Goal: Information Seeking & Learning: Check status

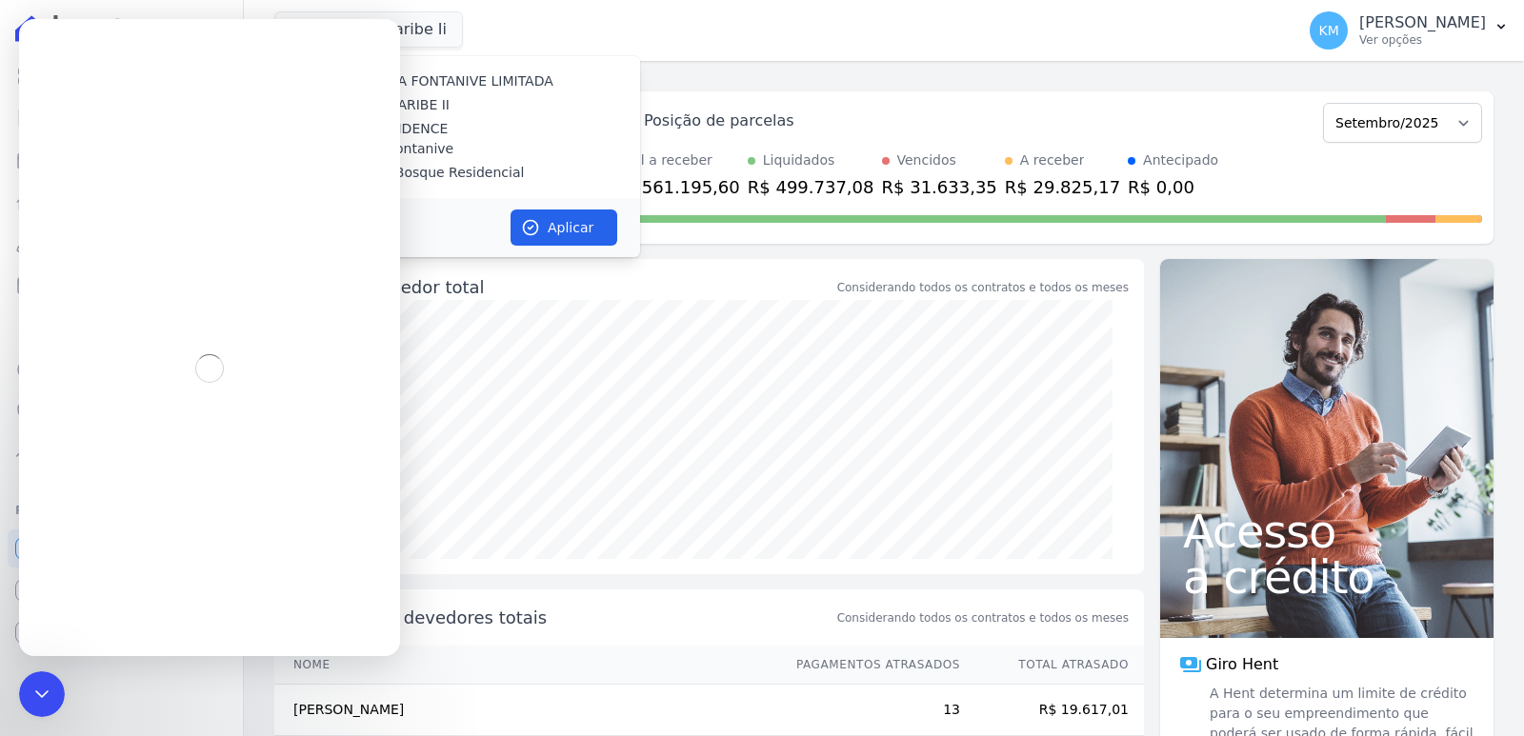
click at [574, 119] on div "CONSTRUTORA FONTANIVE LIMITADA [GEOGRAPHIC_DATA] [GEOGRAPHIC_DATA] RESIDENCE Co…" at bounding box center [457, 127] width 366 height 142
click at [48, 718] on div "Visão Geral Contratos [GEOGRAPHIC_DATA] Lotes Clientes Minha Carteira Transferê…" at bounding box center [121, 368] width 243 height 736
click at [44, 692] on icon "Encerramento do Messenger da Intercom" at bounding box center [39, 691] width 23 height 23
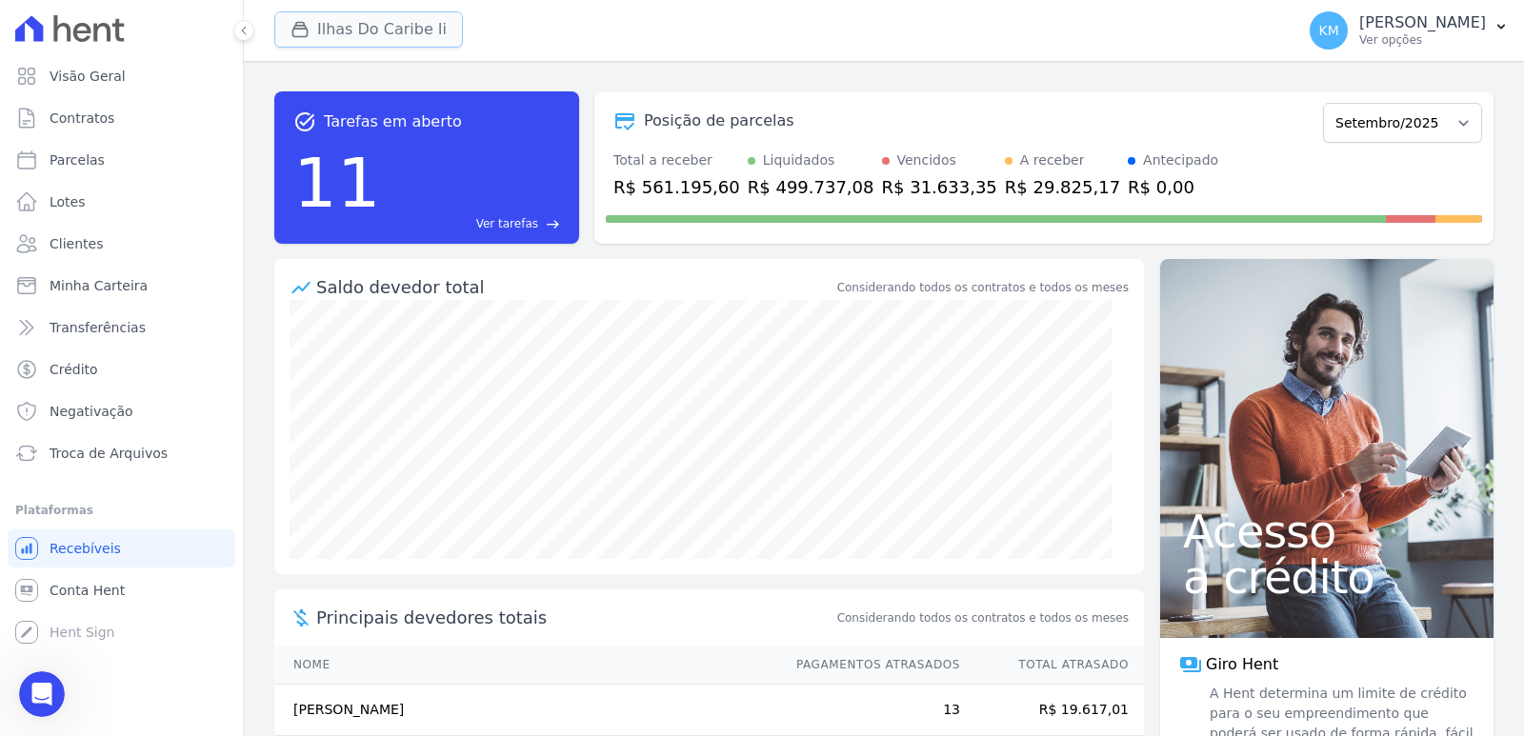
click at [304, 37] on icon "button" at bounding box center [300, 30] width 14 height 14
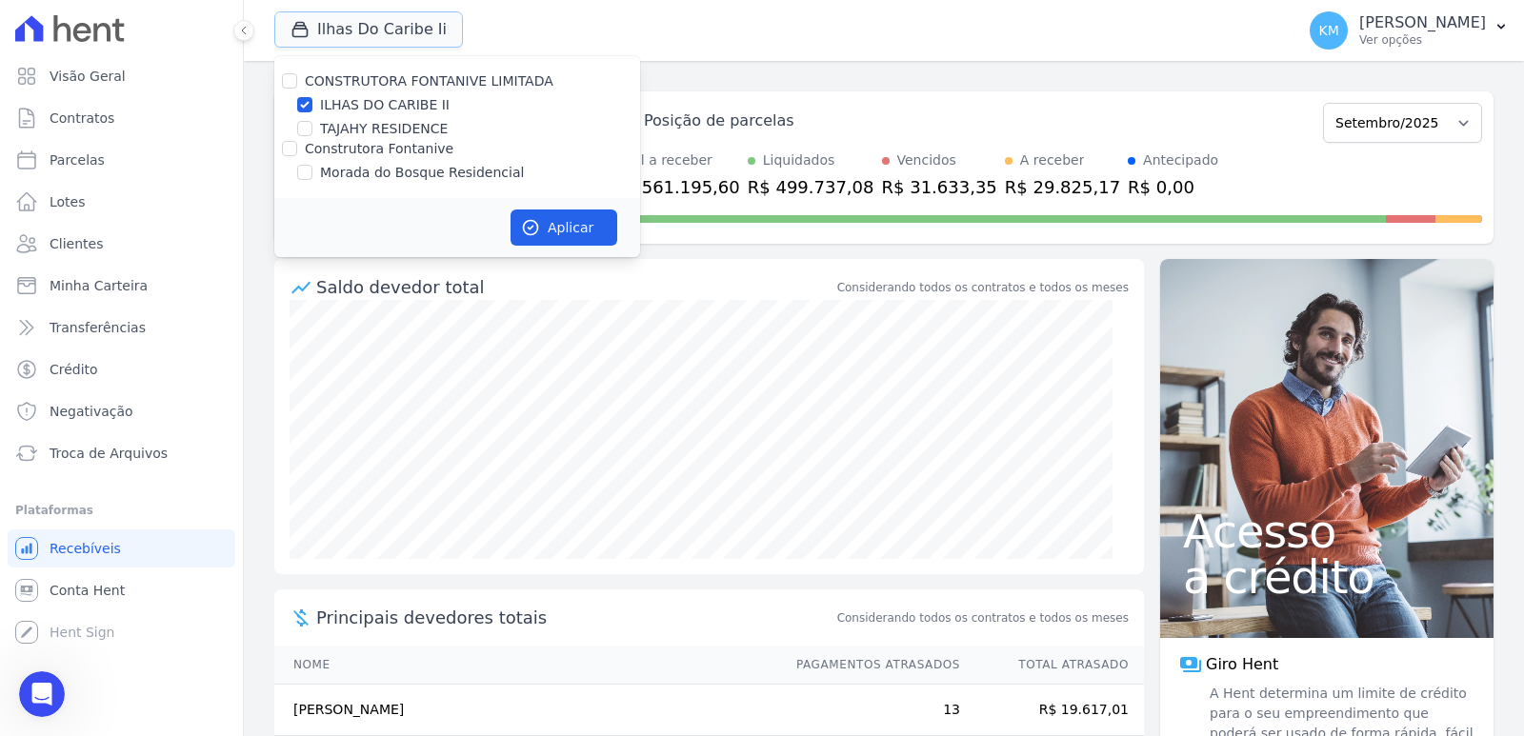
scroll to position [15669, 0]
click at [305, 130] on input "TAJAHY RESIDENCE" at bounding box center [304, 128] width 15 height 15
checkbox input "true"
click at [307, 108] on input "ILHAS DO CARIBE II" at bounding box center [304, 104] width 15 height 15
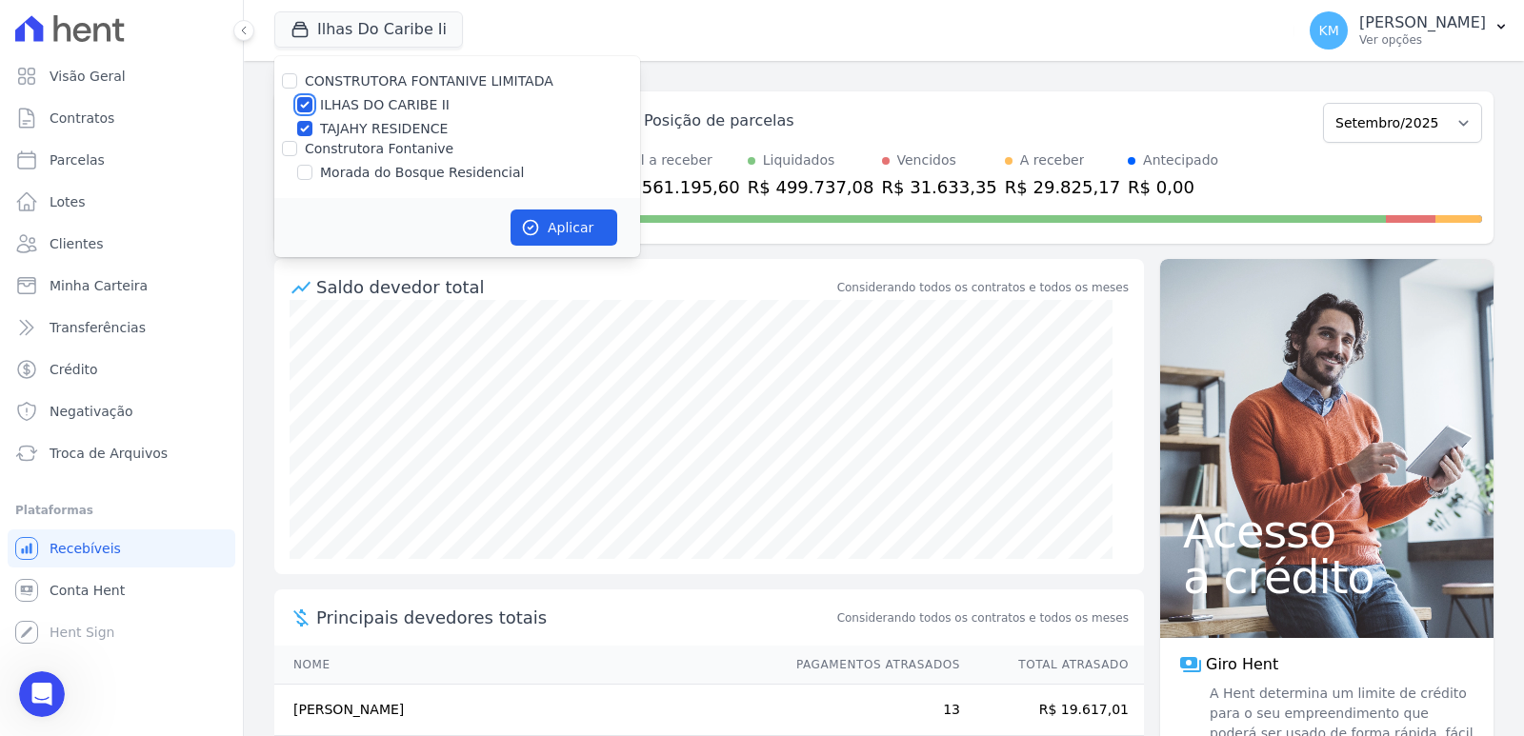
checkbox input "false"
click at [563, 233] on button "Aplicar" at bounding box center [563, 228] width 107 height 36
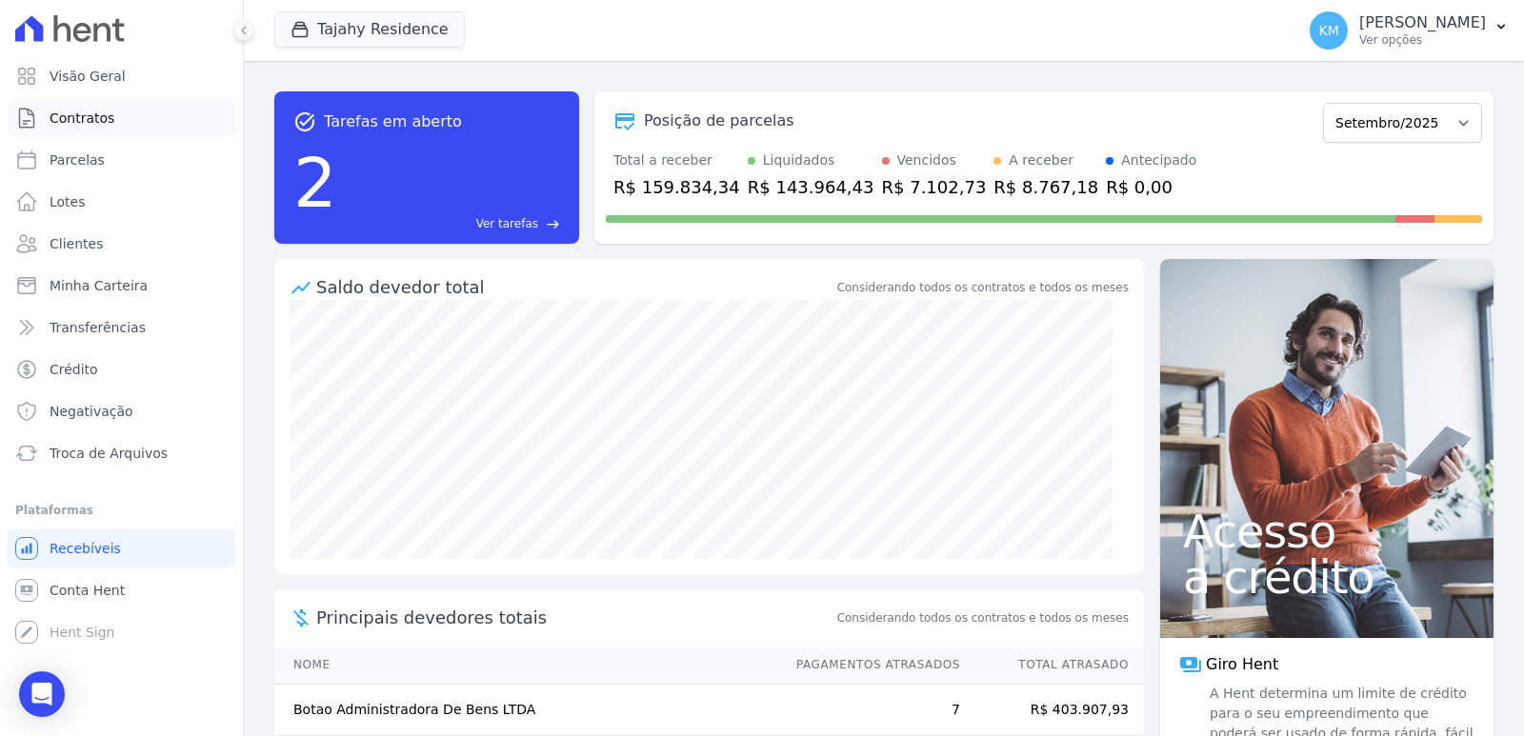
click at [67, 110] on span "Contratos" at bounding box center [82, 118] width 65 height 19
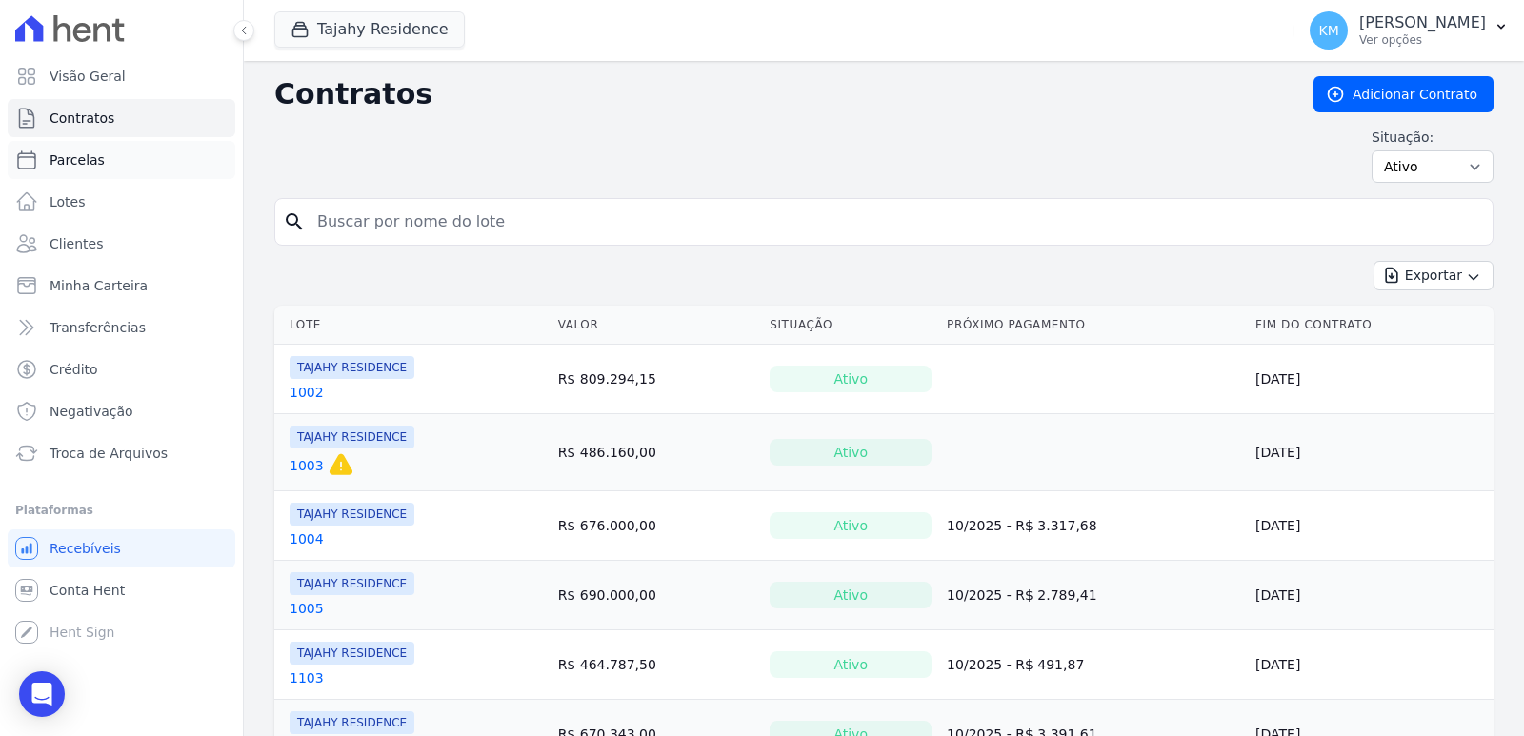
click at [88, 162] on span "Parcelas" at bounding box center [77, 159] width 55 height 19
select select
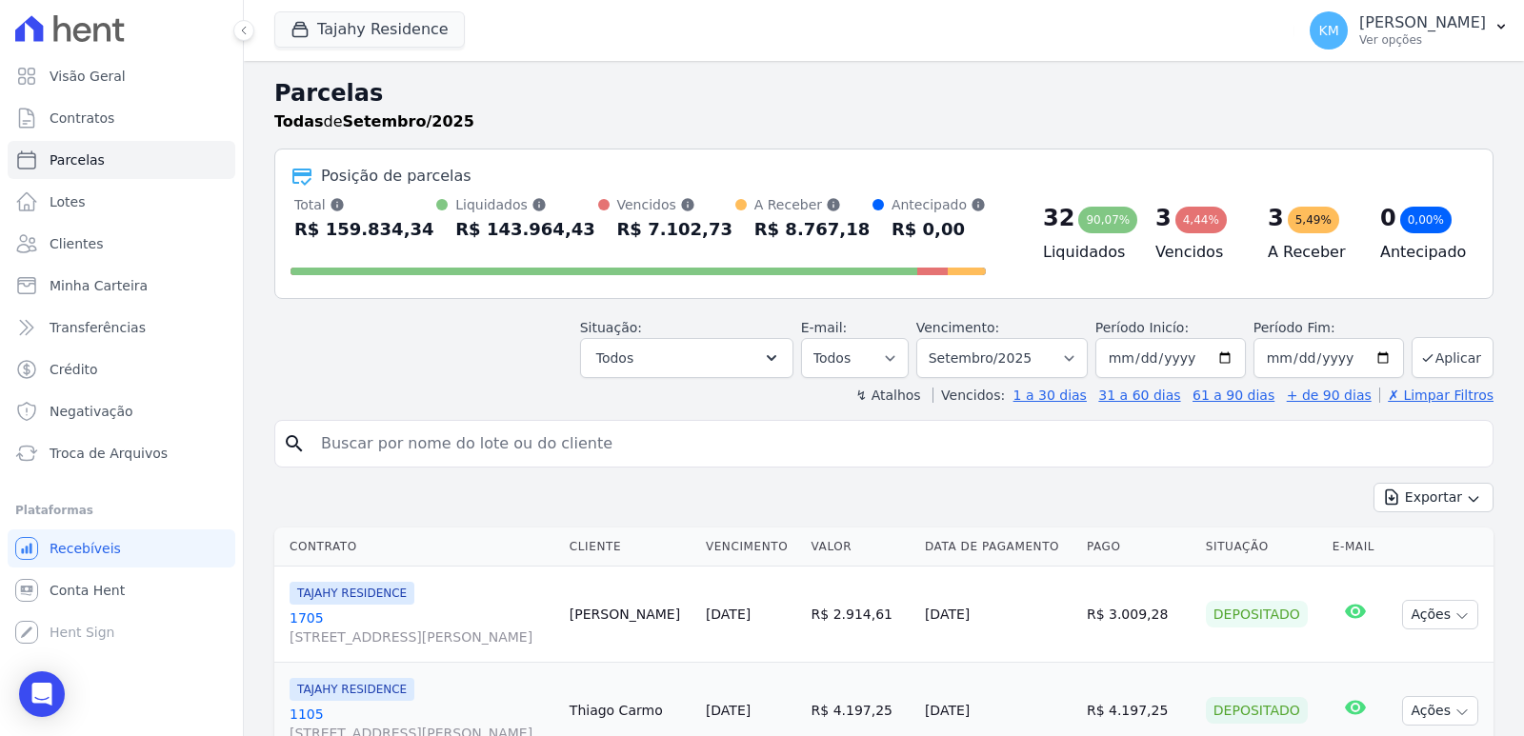
click at [413, 443] on input "search" at bounding box center [897, 444] width 1175 height 38
paste input "[PERSON_NAME]"
type input "[PERSON_NAME]"
select select
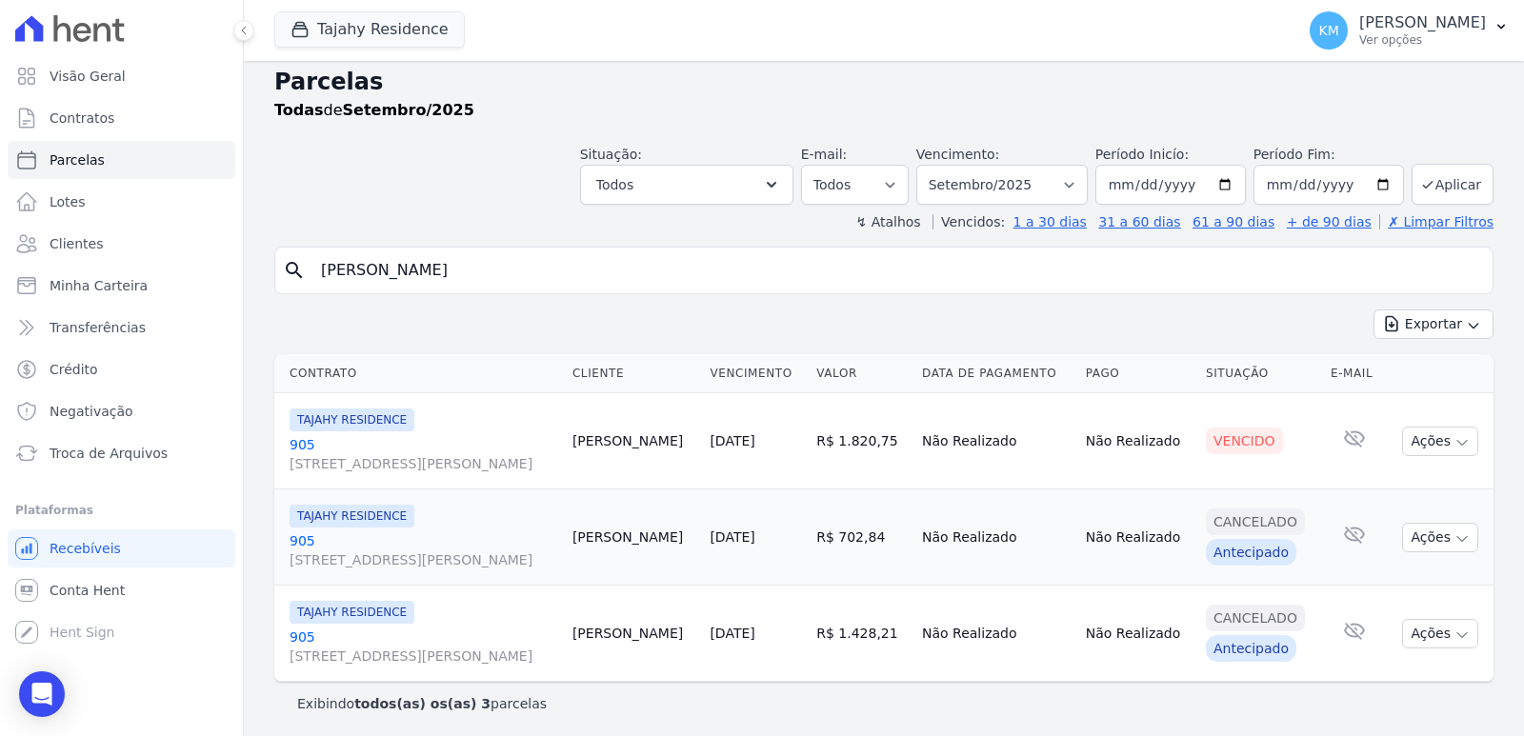
scroll to position [15, 0]
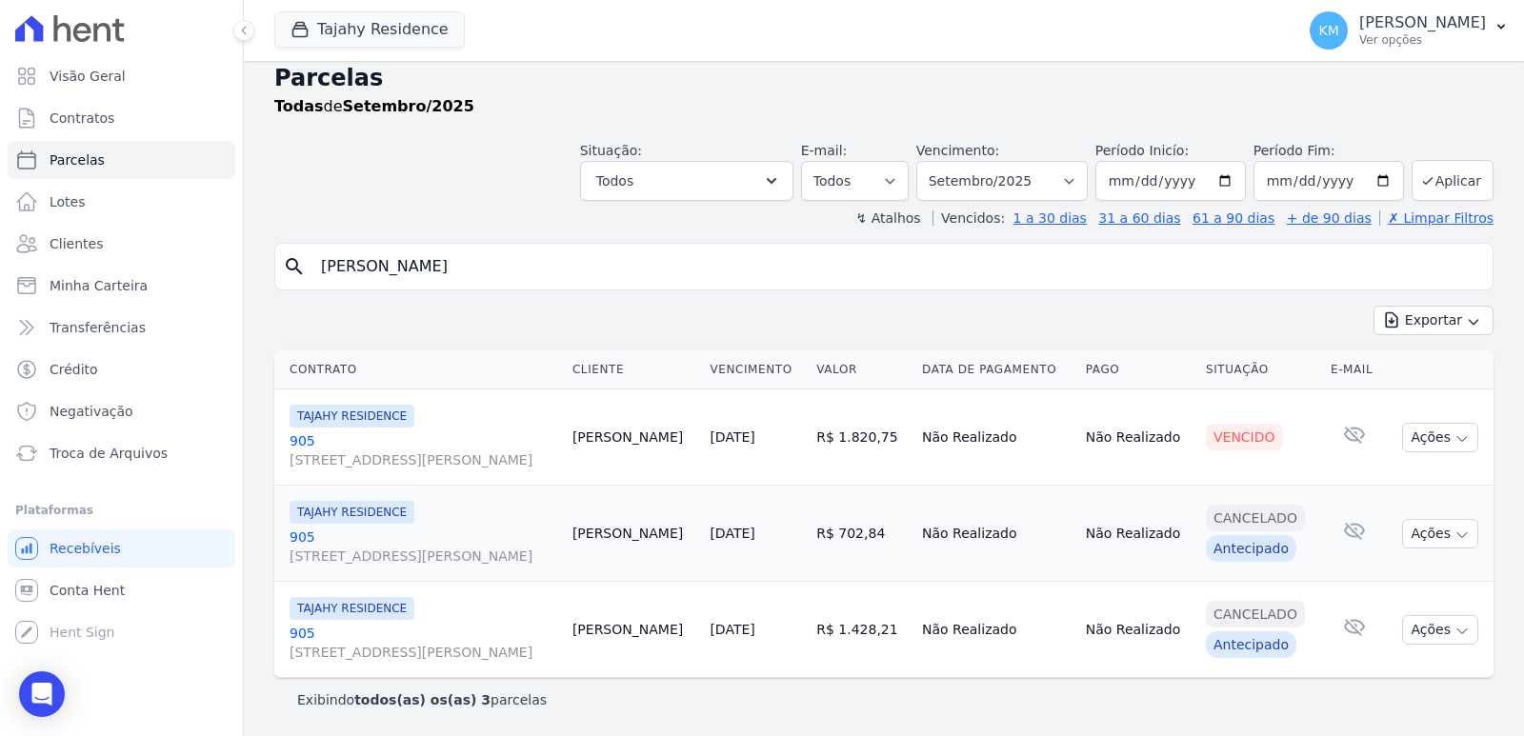
click at [293, 442] on link "905 [STREET_ADDRESS][PERSON_NAME]" at bounding box center [424, 450] width 268 height 38
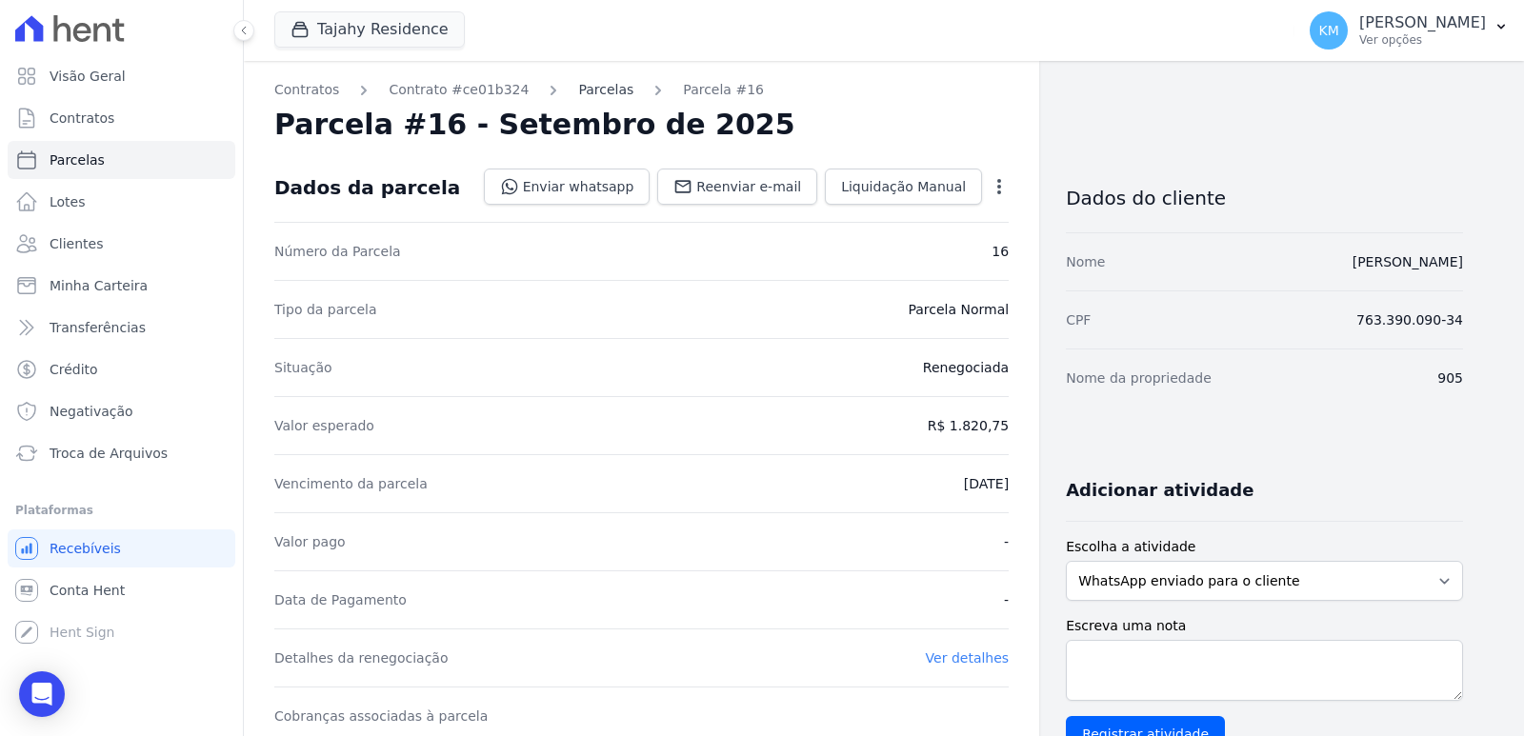
click at [580, 91] on link "Parcelas" at bounding box center [605, 90] width 55 height 20
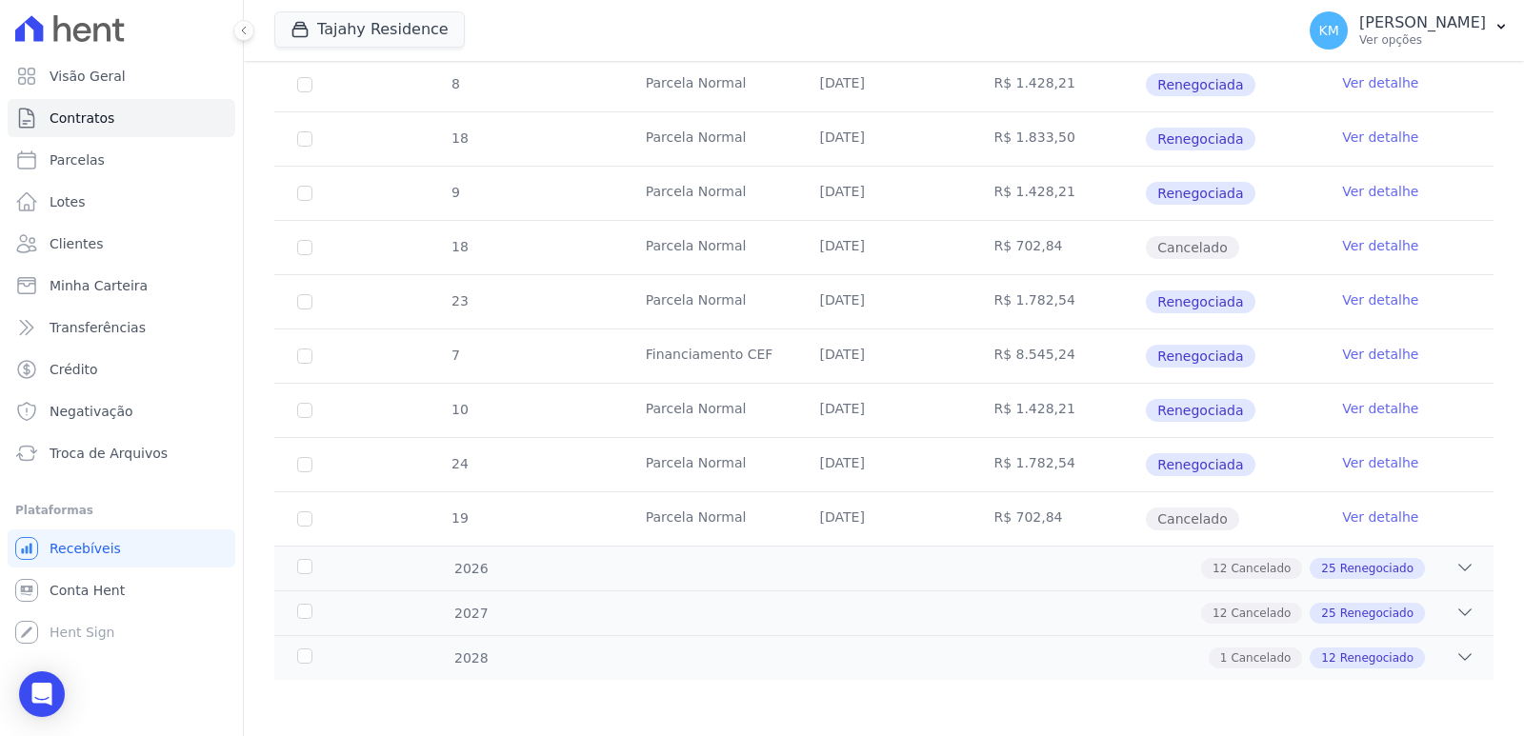
scroll to position [1884, 0]
click at [90, 161] on span "Parcelas" at bounding box center [77, 159] width 55 height 19
select select
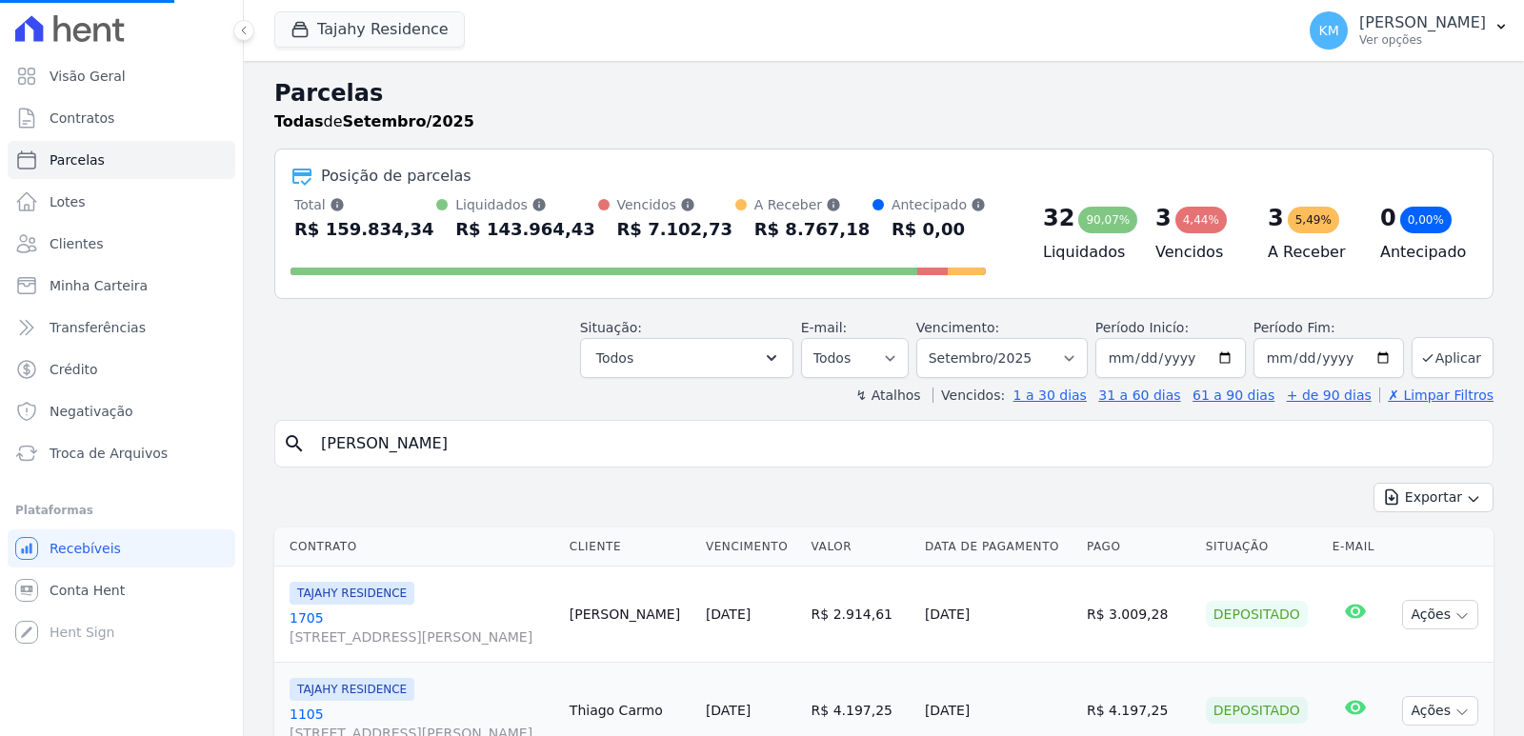
select select
click at [404, 447] on input "search" at bounding box center [897, 444] width 1175 height 38
paste input "[PERSON_NAME]"
type input "[PERSON_NAME]"
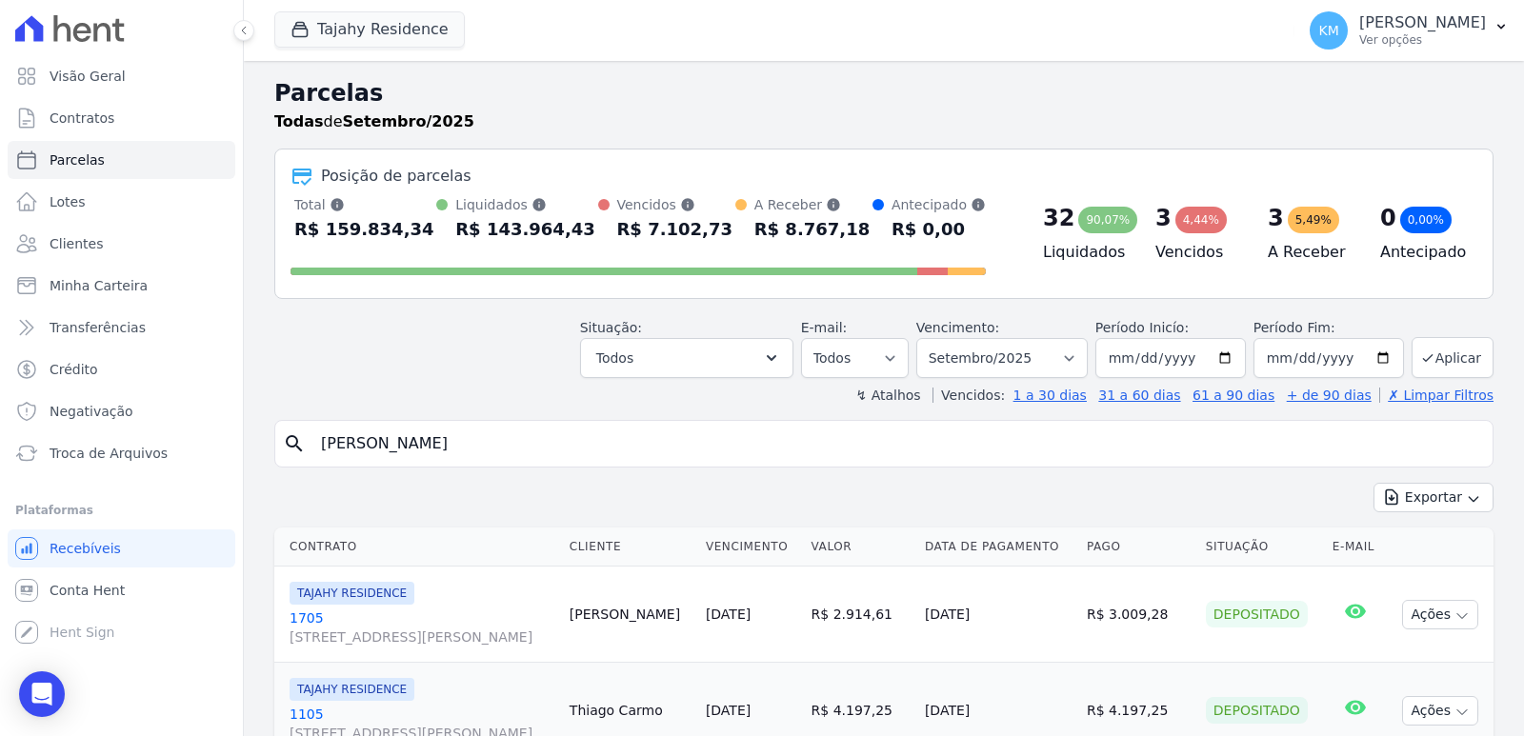
select select
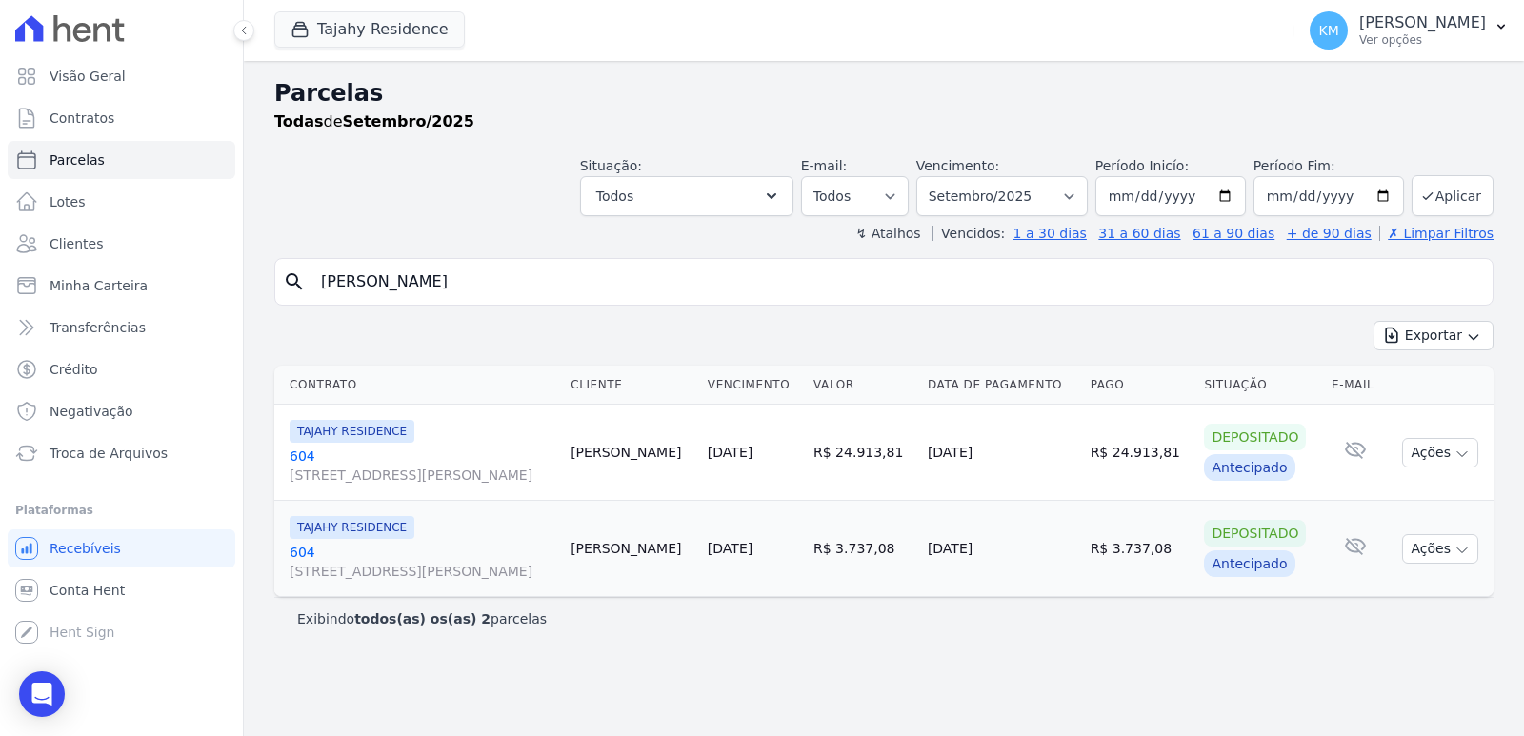
click at [513, 302] on div "search [PERSON_NAME]" at bounding box center [883, 282] width 1219 height 48
drag, startPoint x: 637, startPoint y: 284, endPoint x: 75, endPoint y: 293, distance: 562.0
click at [75, 293] on div "Visão Geral Contratos [GEOGRAPHIC_DATA] Lotes Clientes Minha Carteira Transferê…" at bounding box center [762, 368] width 1524 height 736
paste input "RTHUR [PERSON_NAME]"
type input "[PERSON_NAME]"
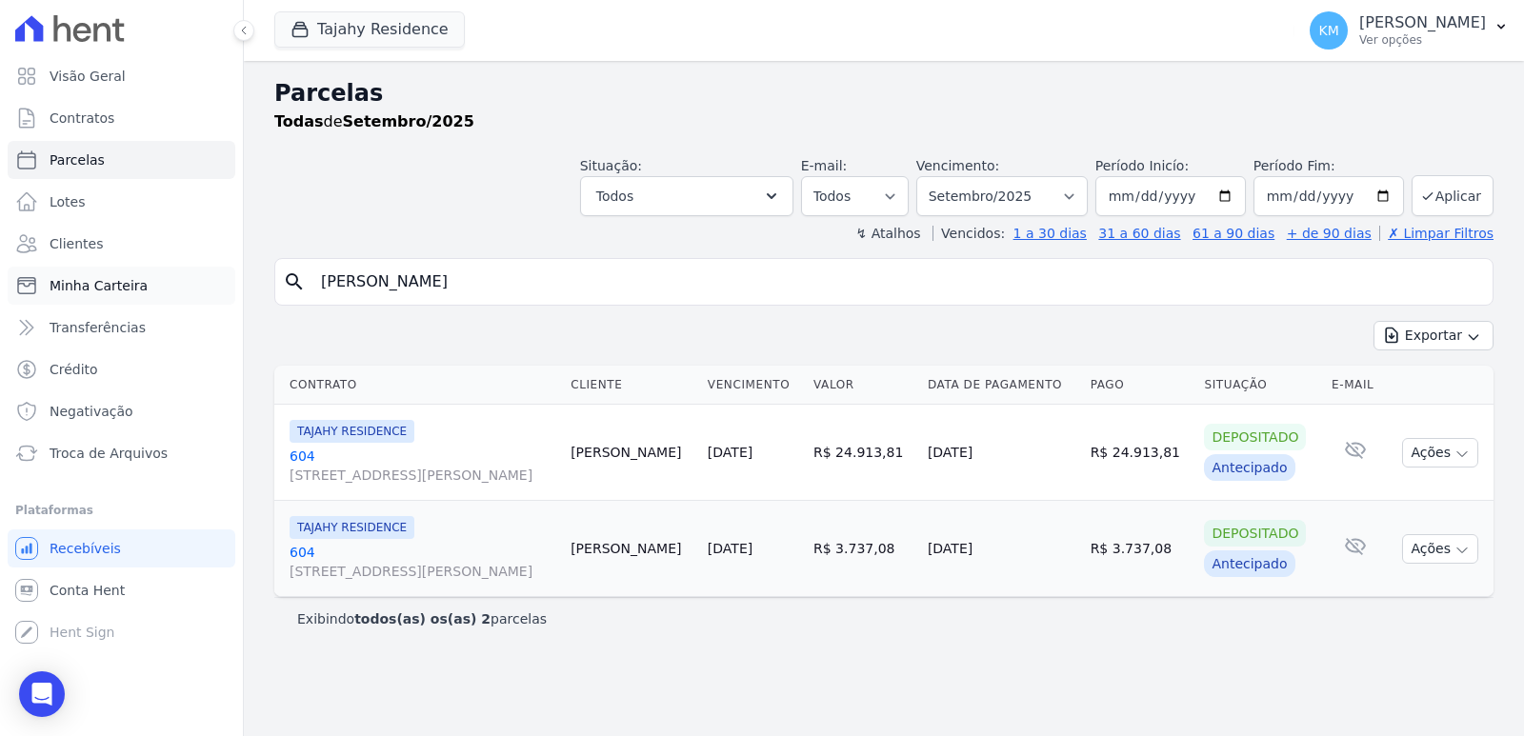
select select
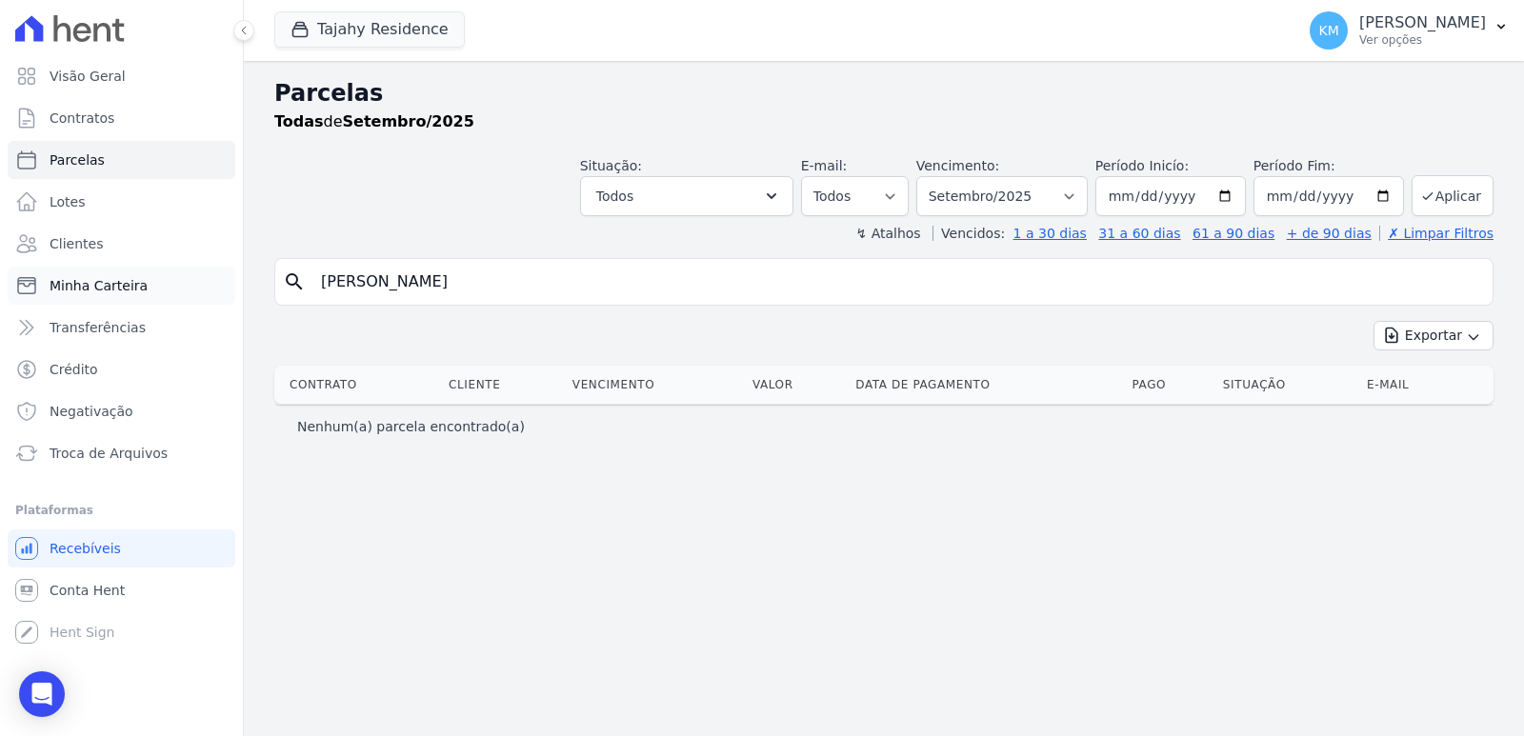
drag, startPoint x: 243, startPoint y: 293, endPoint x: 23, endPoint y: 296, distance: 220.0
click at [23, 296] on div "Visão Geral Contratos [GEOGRAPHIC_DATA] Lotes Clientes Minha Carteira Transferê…" at bounding box center [762, 368] width 1524 height 736
paste input "BOTAO ADMINISTRADORA DE B"
type input "BOTAO ADMINISTRADORA DE B"
select select
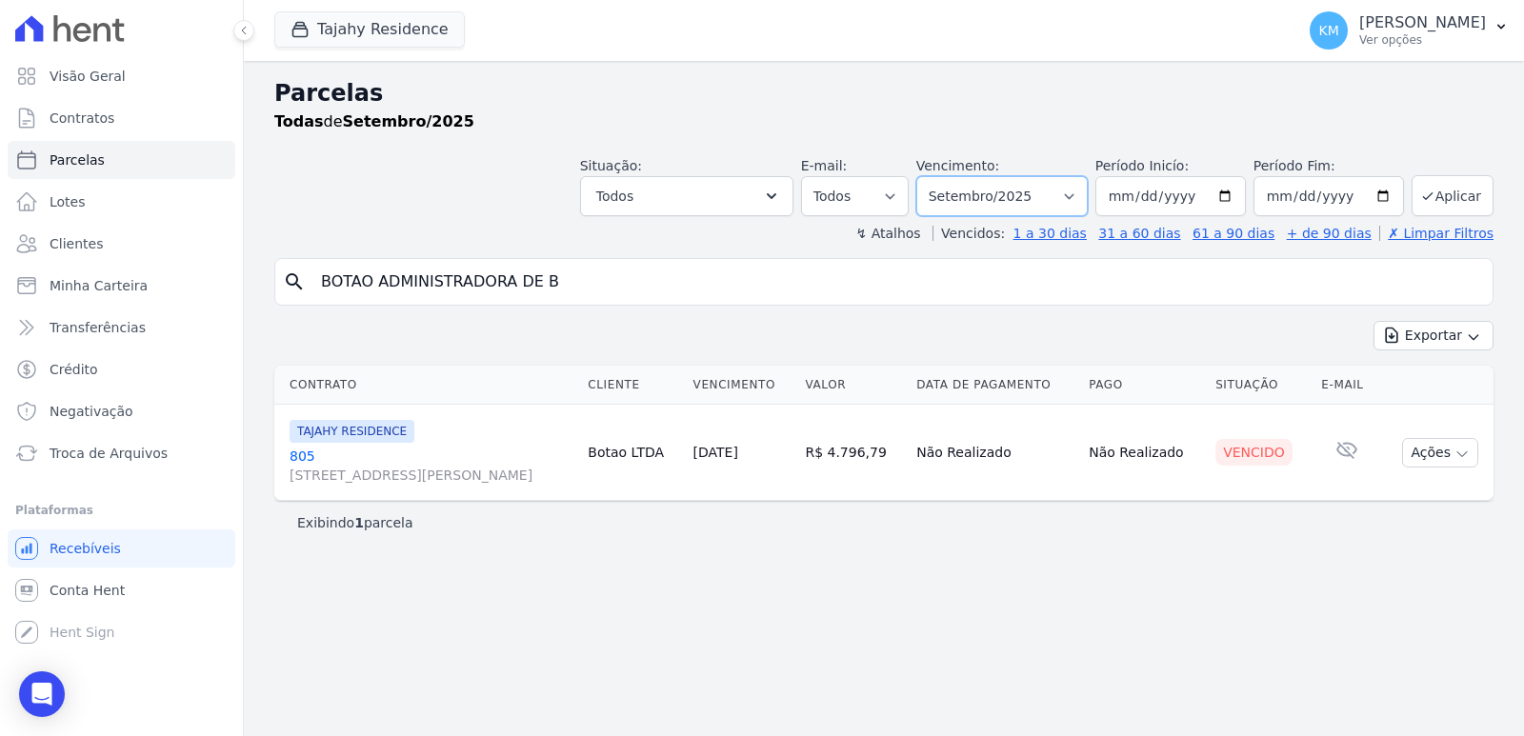
click at [1070, 194] on select "Filtrar por período ──────── Todos os meses Março/2024 Abril/2024 Maio/2024 Jun…" at bounding box center [1001, 196] width 171 height 40
select select "08/2025"
click at [943, 176] on select "Filtrar por período ──────── Todos os meses Março/2024 Abril/2024 Maio/2024 Jun…" at bounding box center [1001, 196] width 171 height 40
select select
click at [1069, 211] on select "Filtrar por período ──────── Todos os meses Março/2024 Abril/2024 Maio/2024 Jun…" at bounding box center [1001, 196] width 171 height 40
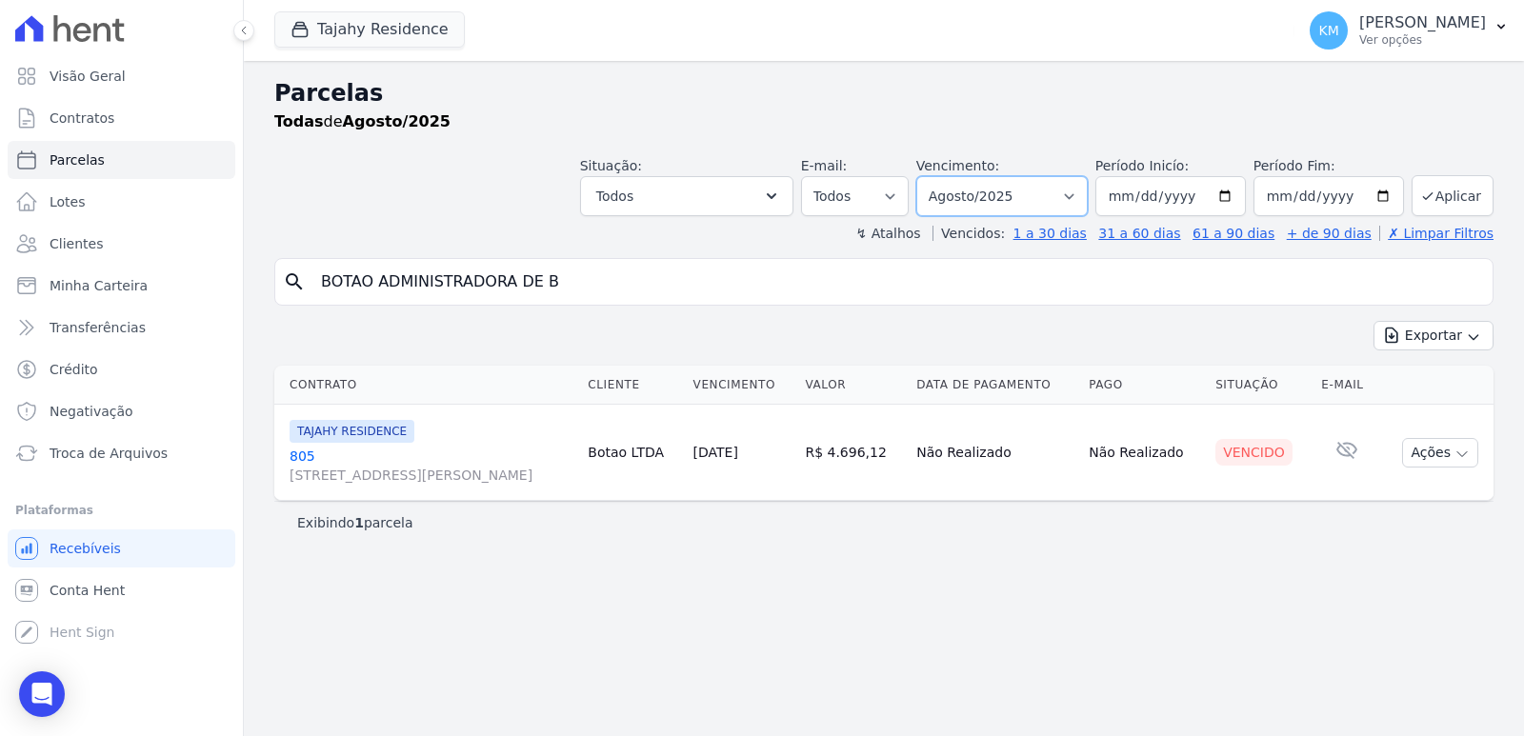
select select "06/2025"
click at [943, 176] on select "Filtrar por período ──────── Todos os meses Março/2024 Abril/2024 Maio/2024 Jun…" at bounding box center [1001, 196] width 171 height 40
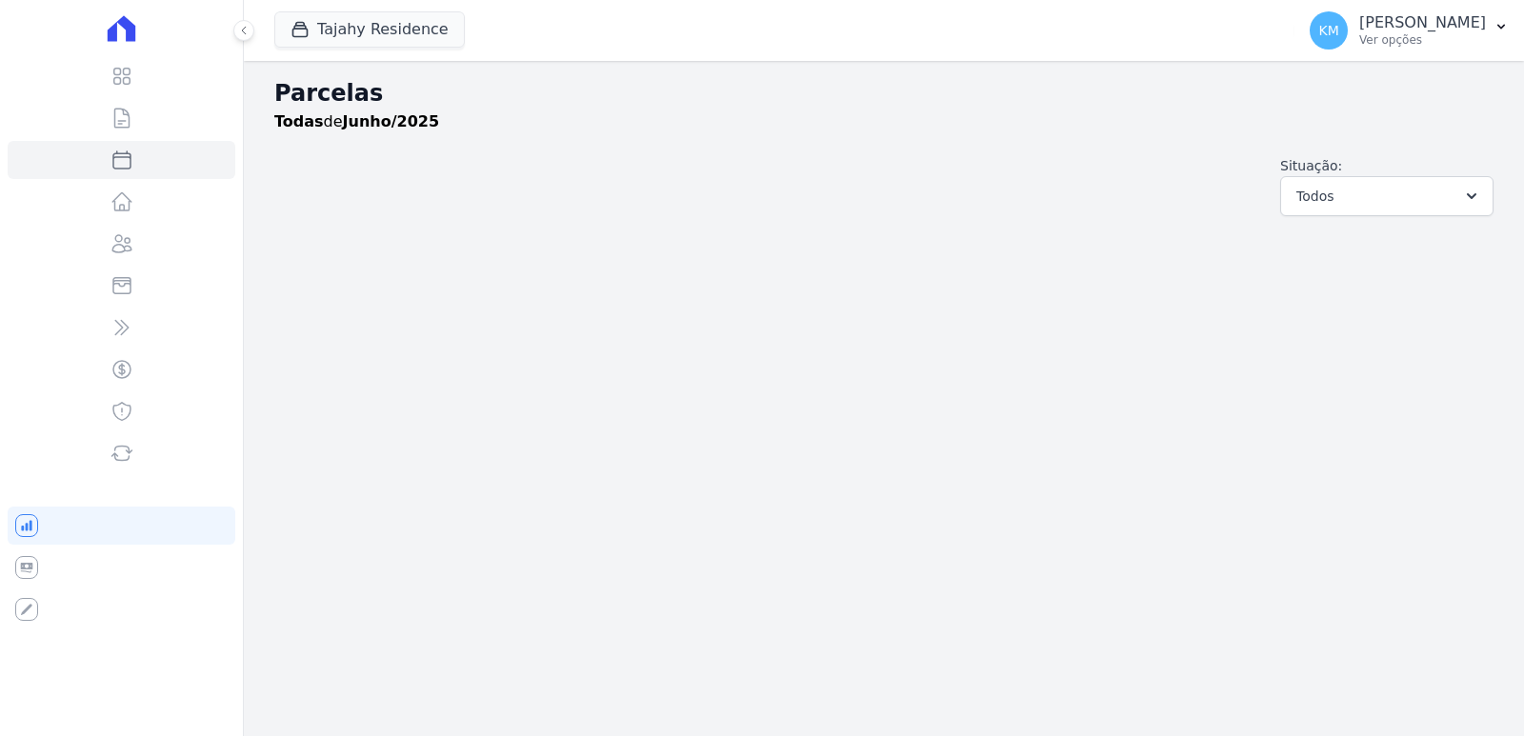
select select
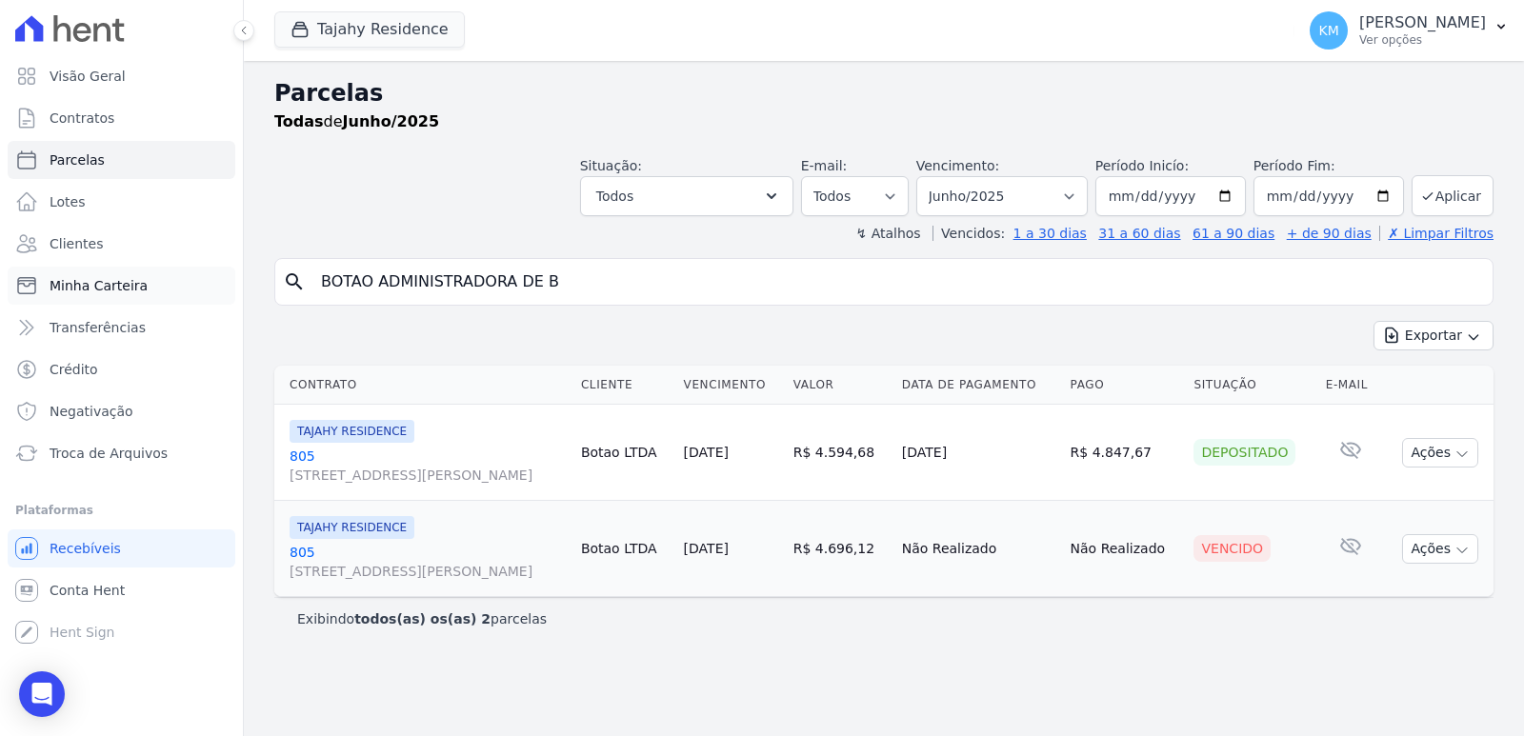
drag, startPoint x: 545, startPoint y: 286, endPoint x: 166, endPoint y: 282, distance: 379.1
click at [166, 282] on div "Visão Geral Contratos [GEOGRAPHIC_DATA] Lotes Clientes Minha Carteira Transferê…" at bounding box center [762, 368] width 1524 height 736
paste input "[PERSON_NAME]"
type input "[PERSON_NAME]"
select select
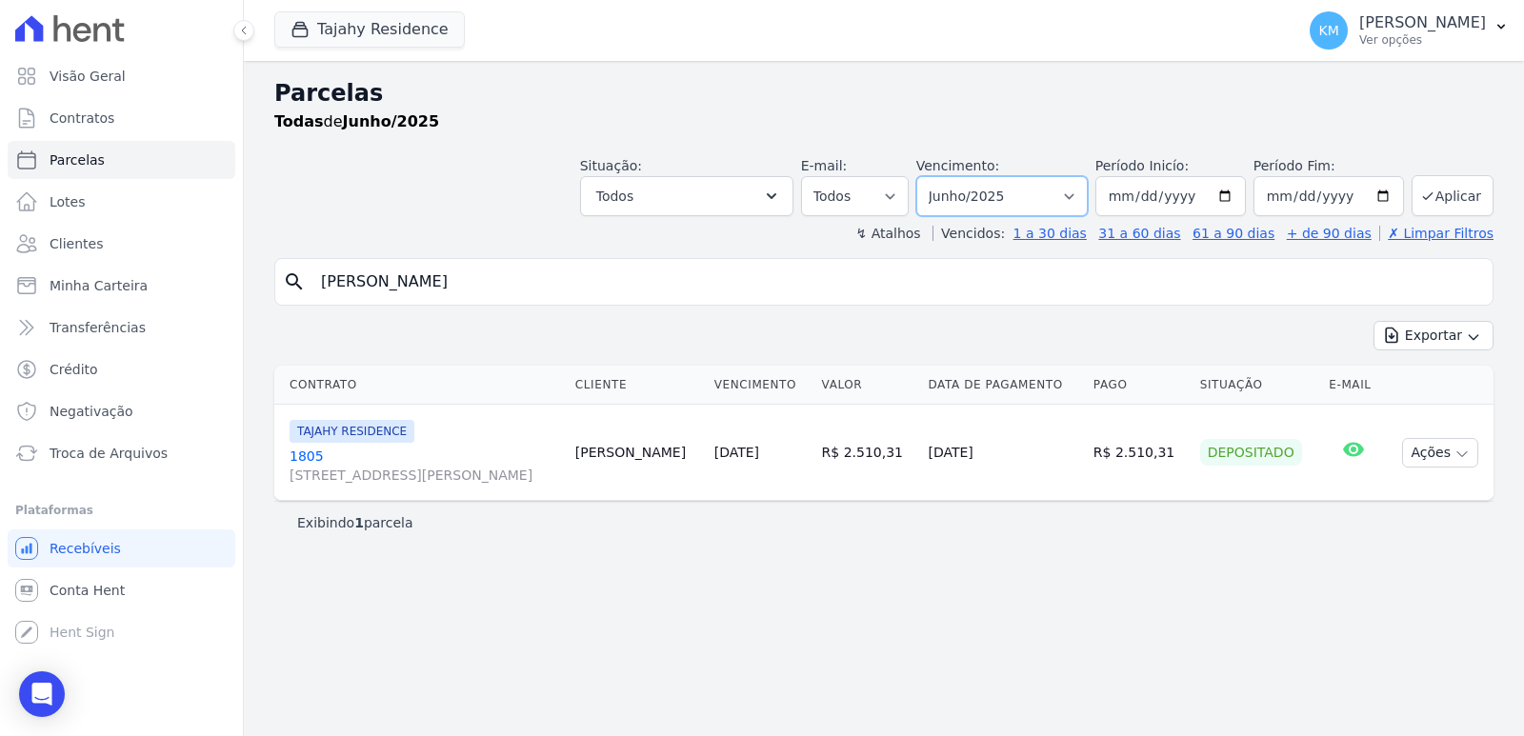
click at [969, 196] on select "Filtrar por período ──────── Todos os meses Março/2024 Abril/2024 Maio/2024 Jun…" at bounding box center [1001, 196] width 171 height 40
select select "09/2025"
click at [943, 176] on select "Filtrar por período ──────── Todos os meses Março/2024 Abril/2024 Maio/2024 Jun…" at bounding box center [1001, 196] width 171 height 40
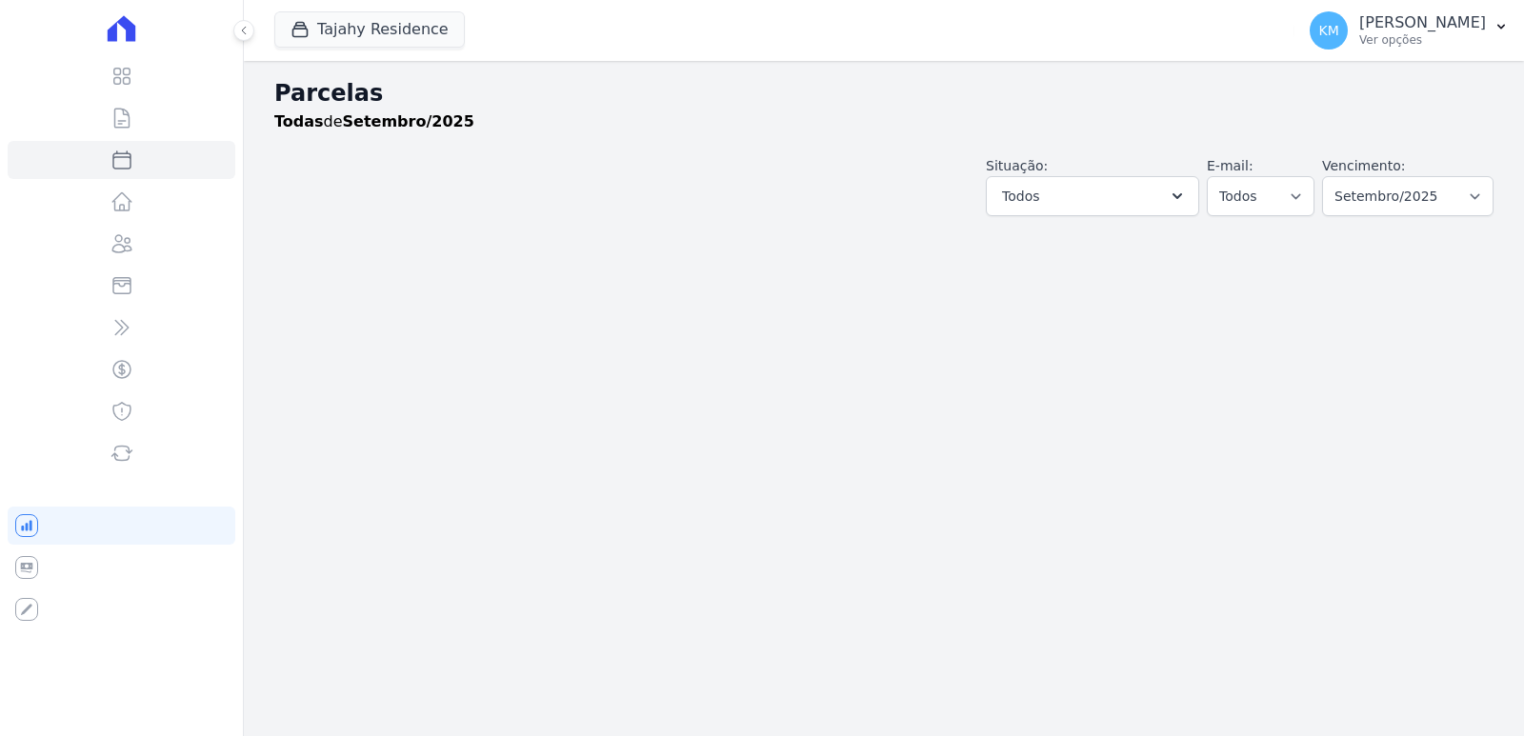
select select
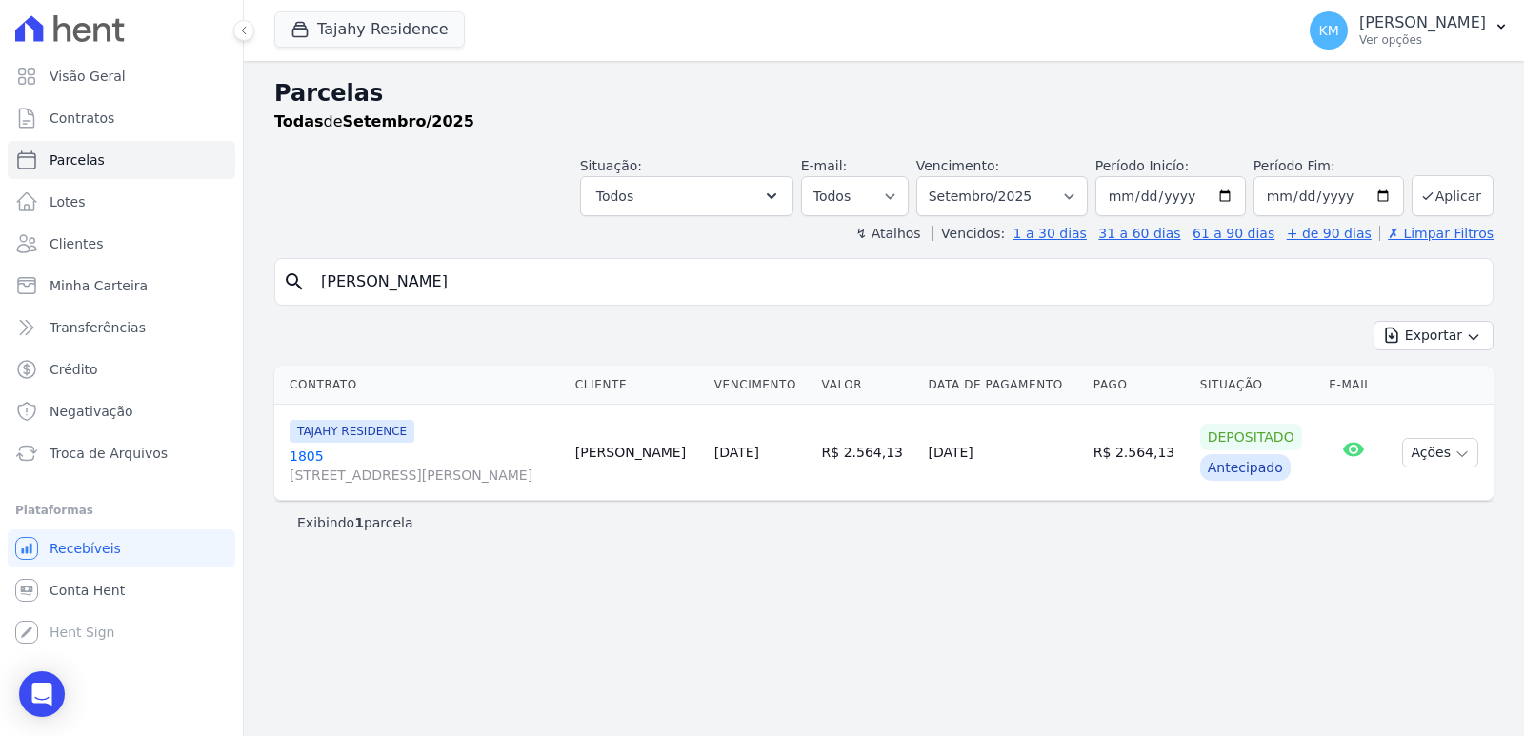
drag, startPoint x: 532, startPoint y: 287, endPoint x: 0, endPoint y: 261, distance: 533.0
click at [0, 261] on div "Visão Geral Contratos [GEOGRAPHIC_DATA] Lotes Clientes Minha Carteira Transferê…" at bounding box center [762, 368] width 1524 height 736
paste input "ULO VEDANA DE SOUZ"
type input "FABIULO VEDANA DE SOUZA"
select select
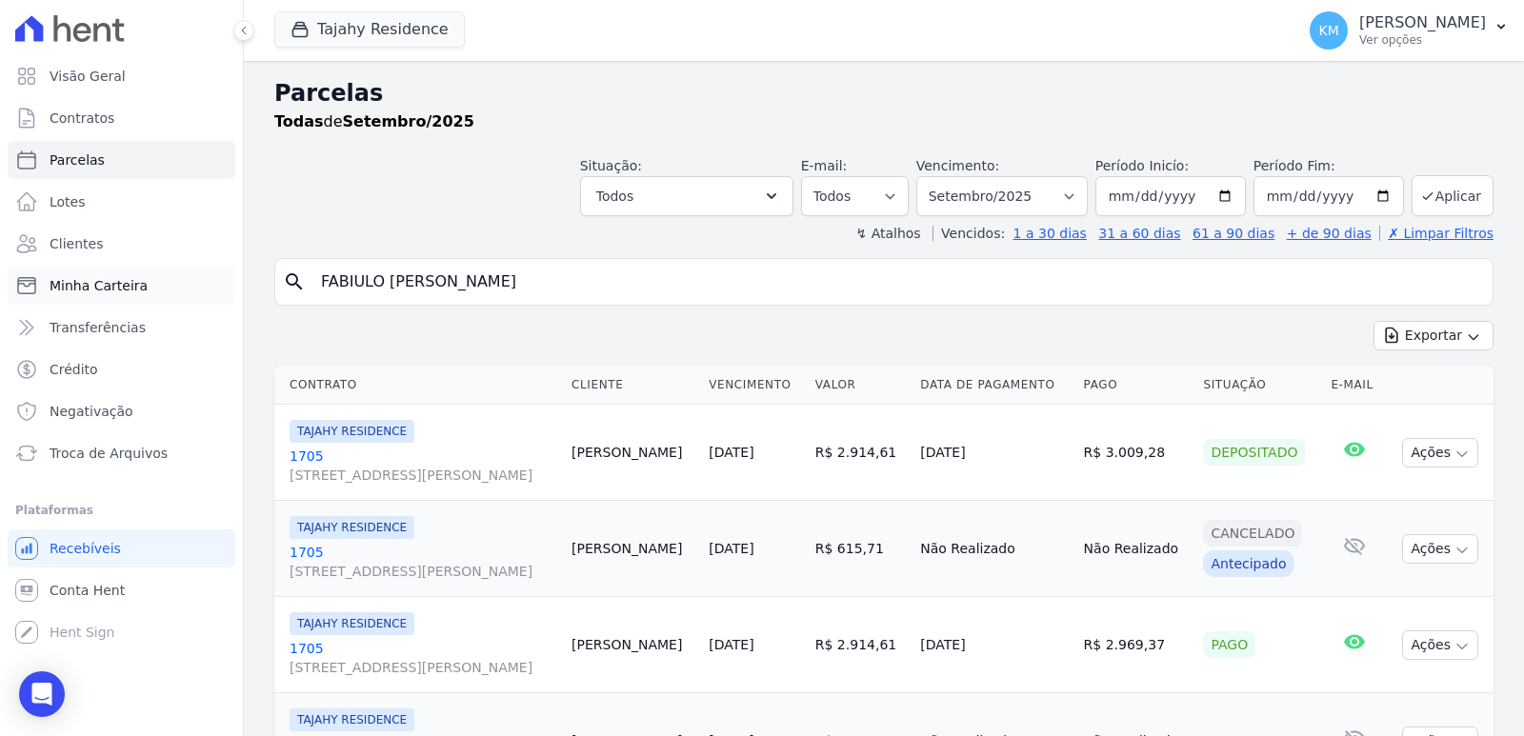
drag, startPoint x: 308, startPoint y: 290, endPoint x: 211, endPoint y: 290, distance: 96.2
click at [211, 290] on div "Visão Geral Contratos [GEOGRAPHIC_DATA] Lotes Clientes Minha Carteira Transferê…" at bounding box center [762, 368] width 1524 height 736
paste input "ERNANDO RICHARTZ"
type input "FERNANDO RICHARTZ"
select select
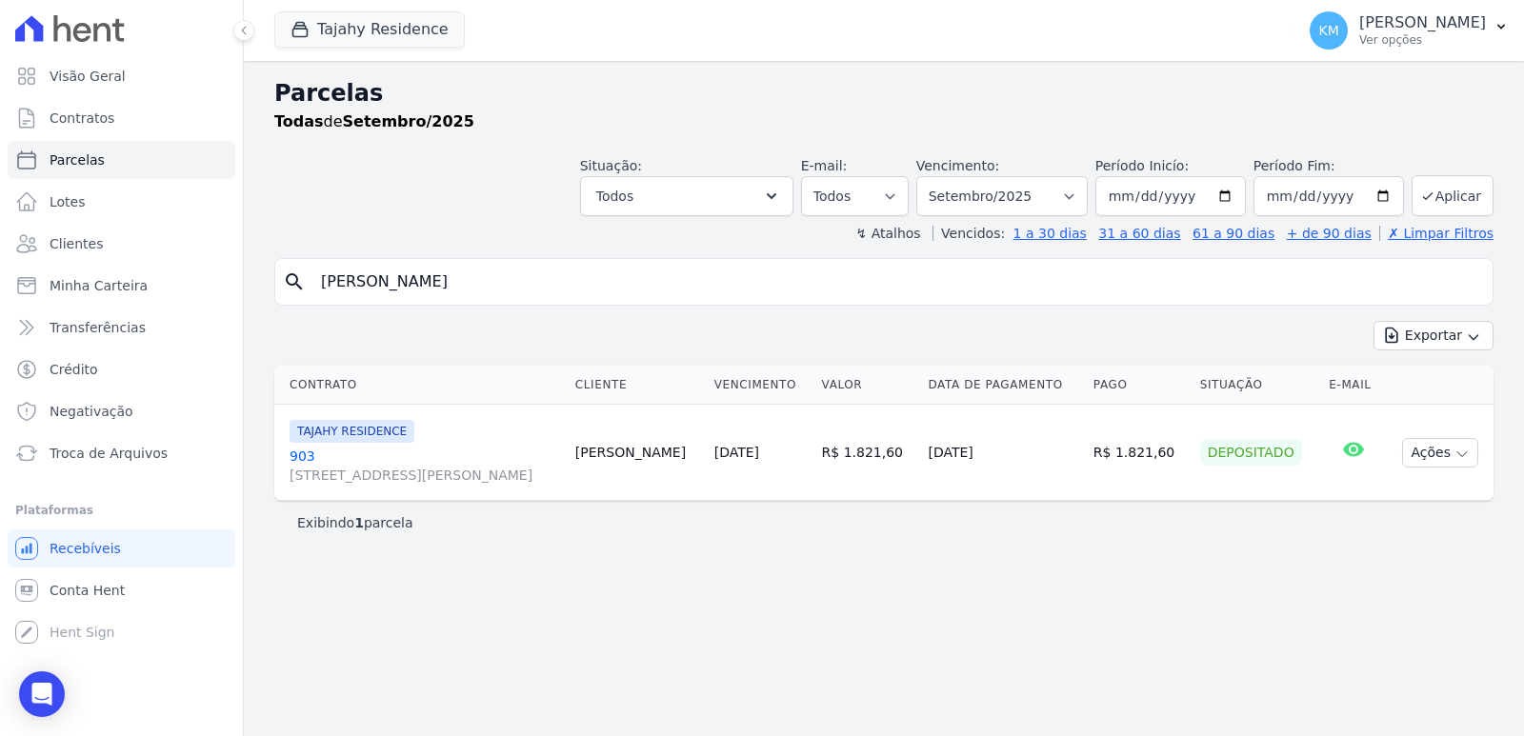
click at [1242, 346] on div "Exportar Exportar PDF Exportar CSV" at bounding box center [883, 343] width 1219 height 45
drag, startPoint x: 553, startPoint y: 284, endPoint x: 0, endPoint y: 277, distance: 553.4
click at [0, 277] on div "Visão Geral Contratos [GEOGRAPHIC_DATA] Lotes Clientes Minha Carteira Transferê…" at bounding box center [762, 368] width 1524 height 736
paste input "[PERSON_NAME]"
type input "[PERSON_NAME]"
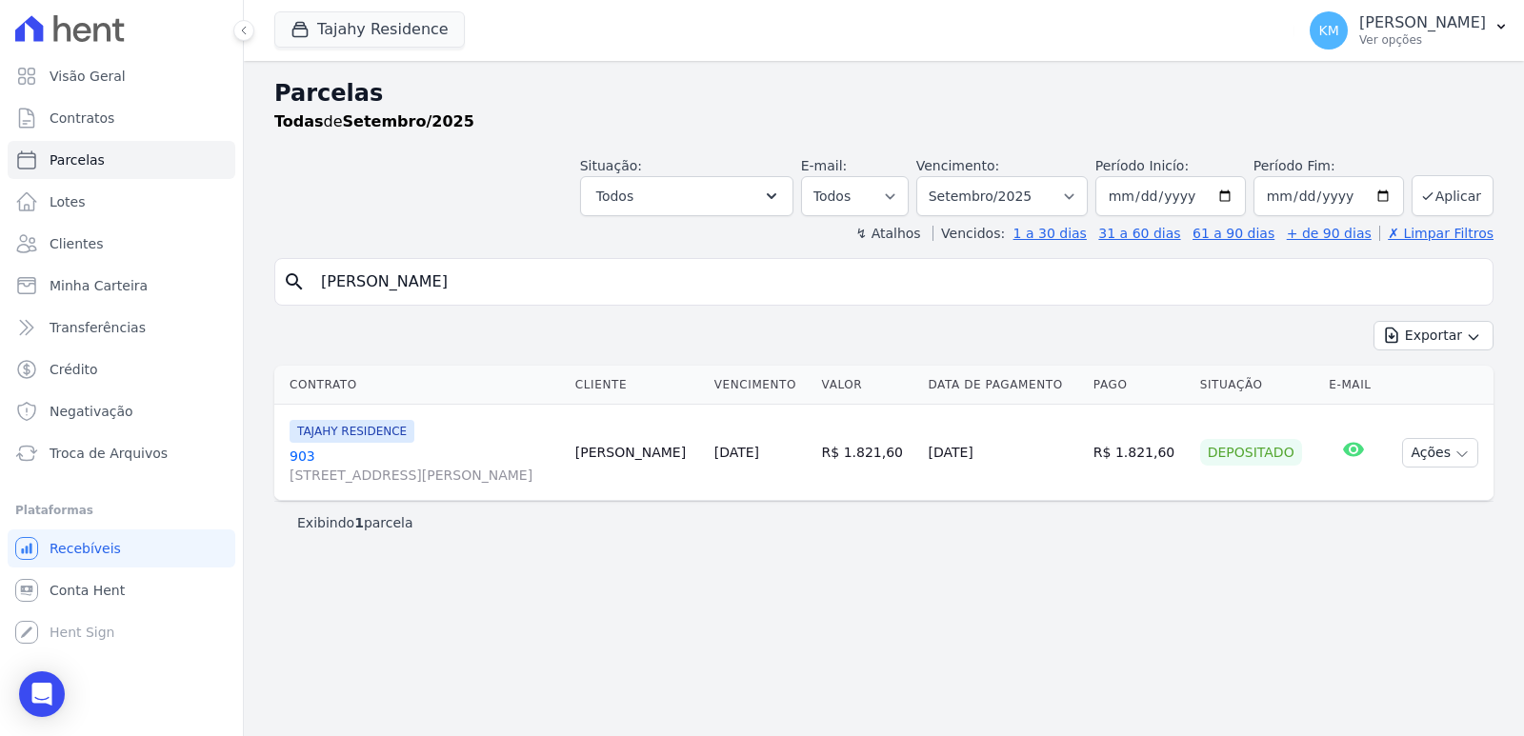
select select
click at [1019, 210] on select "Filtrar por período ──────── Todos os meses Março/2024 Abril/2024 Maio/2024 Jun…" at bounding box center [1001, 196] width 171 height 40
select select "08/2025"
click at [943, 176] on select "Filtrar por período ──────── Todos os meses Março/2024 Abril/2024 Maio/2024 Jun…" at bounding box center [1001, 196] width 171 height 40
select select
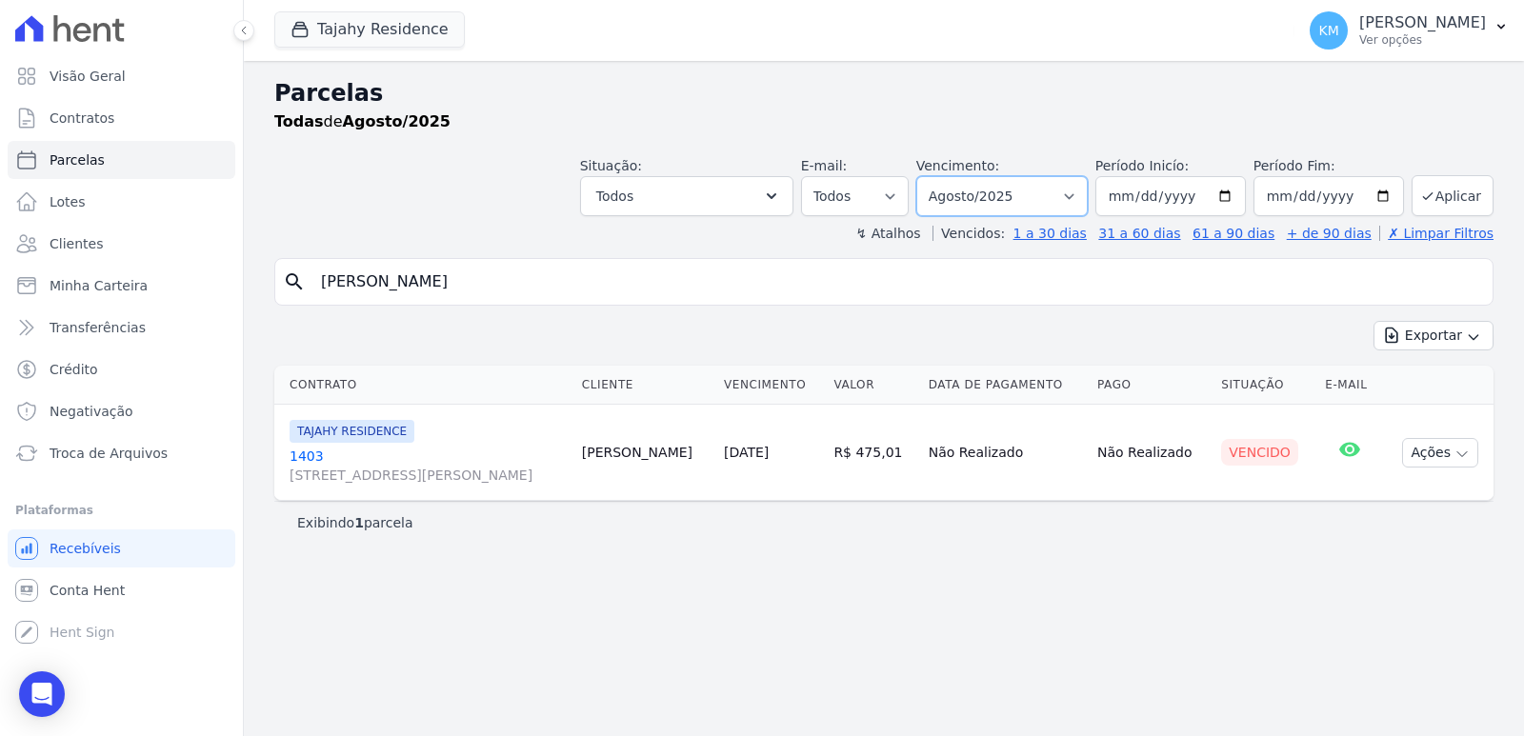
click at [994, 199] on select "Filtrar por período ──────── Todos os meses Março/2024 Abril/2024 Maio/2024 Jun…" at bounding box center [1001, 196] width 171 height 40
select select "06/2025"
click at [943, 176] on select "Filtrar por período ──────── Todos os meses Março/2024 Abril/2024 Maio/2024 Jun…" at bounding box center [1001, 196] width 171 height 40
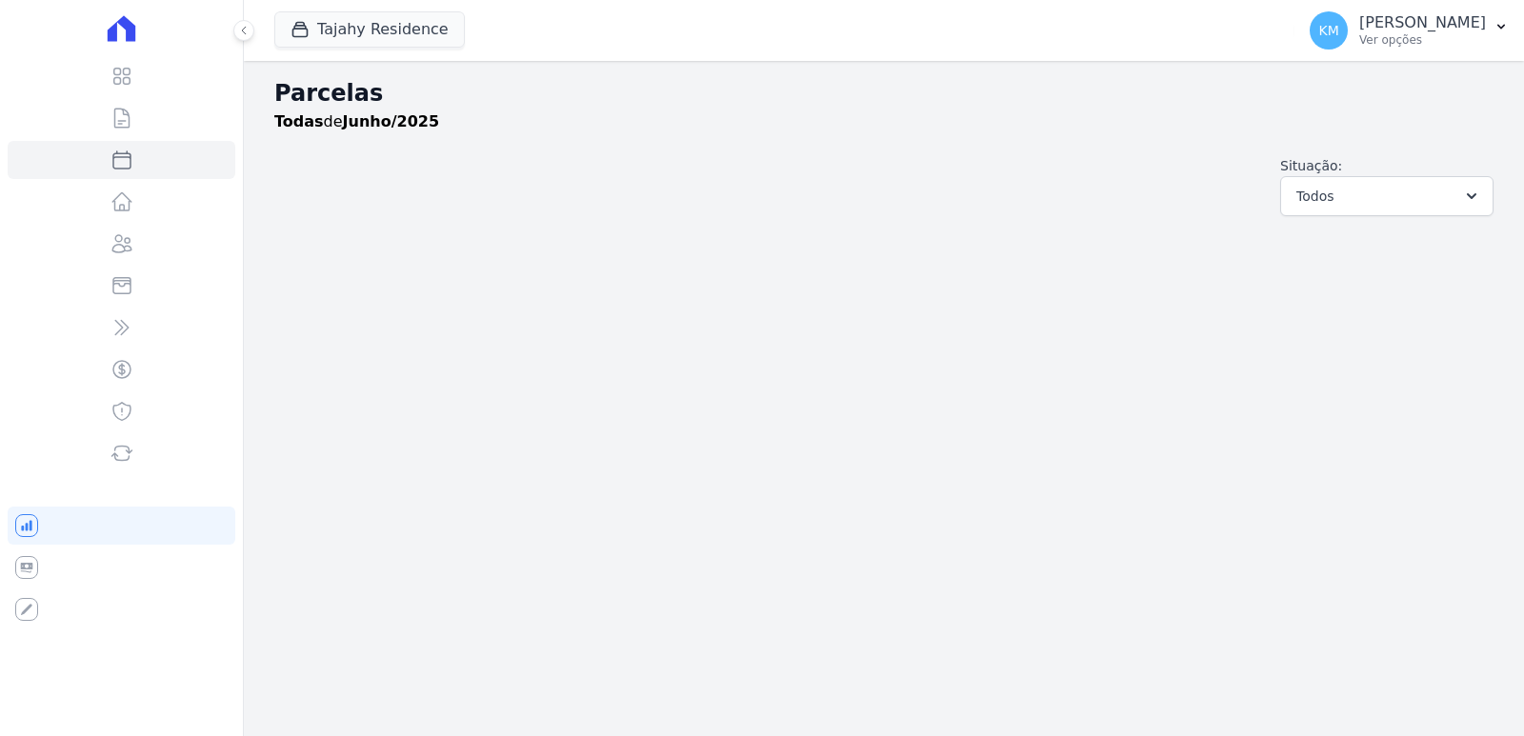
select select
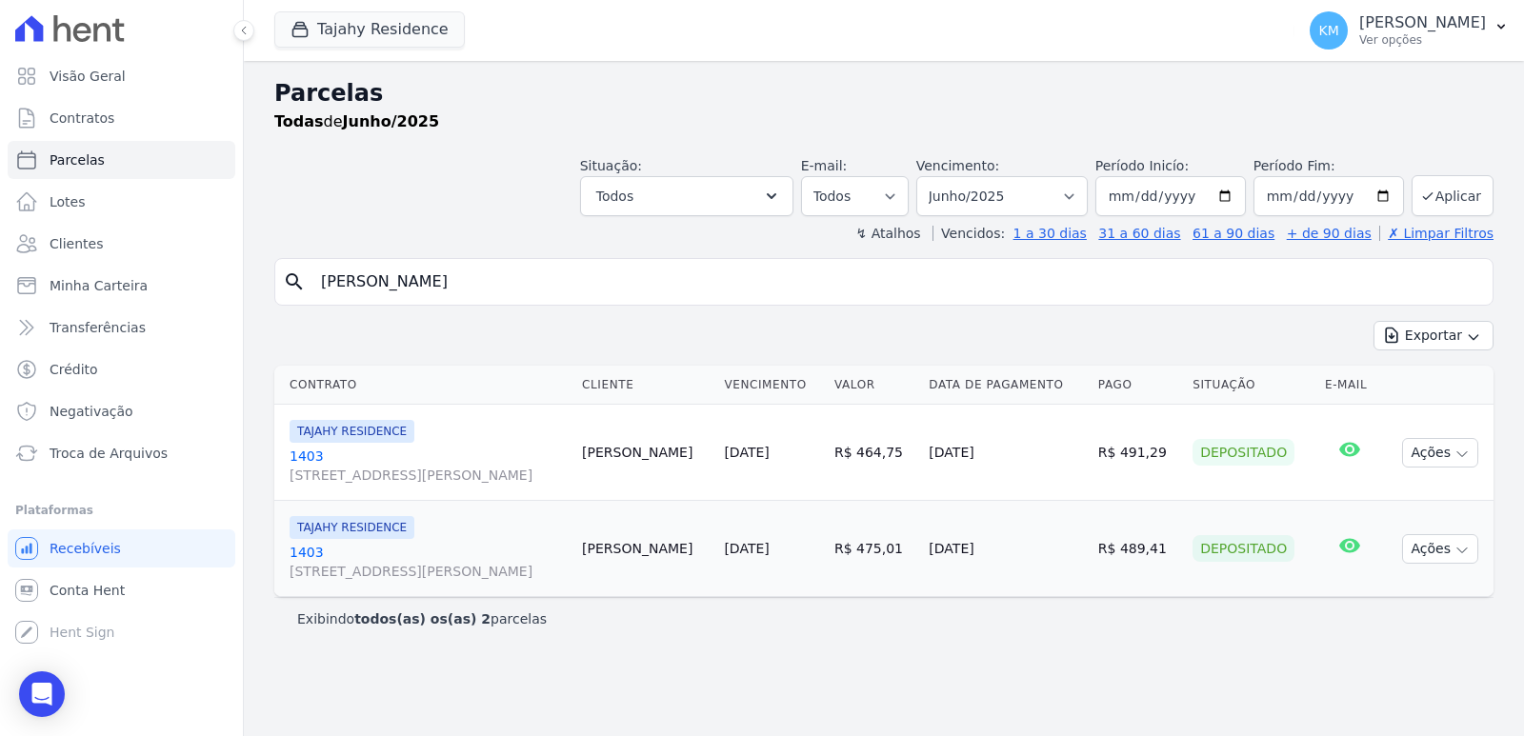
drag, startPoint x: 616, startPoint y: 279, endPoint x: 0, endPoint y: 250, distance: 616.8
click at [0, 251] on div "Visão Geral Contratos [GEOGRAPHIC_DATA] Lotes Clientes Minha Carteira Transferê…" at bounding box center [762, 368] width 1524 height 736
type input "marco an"
select select
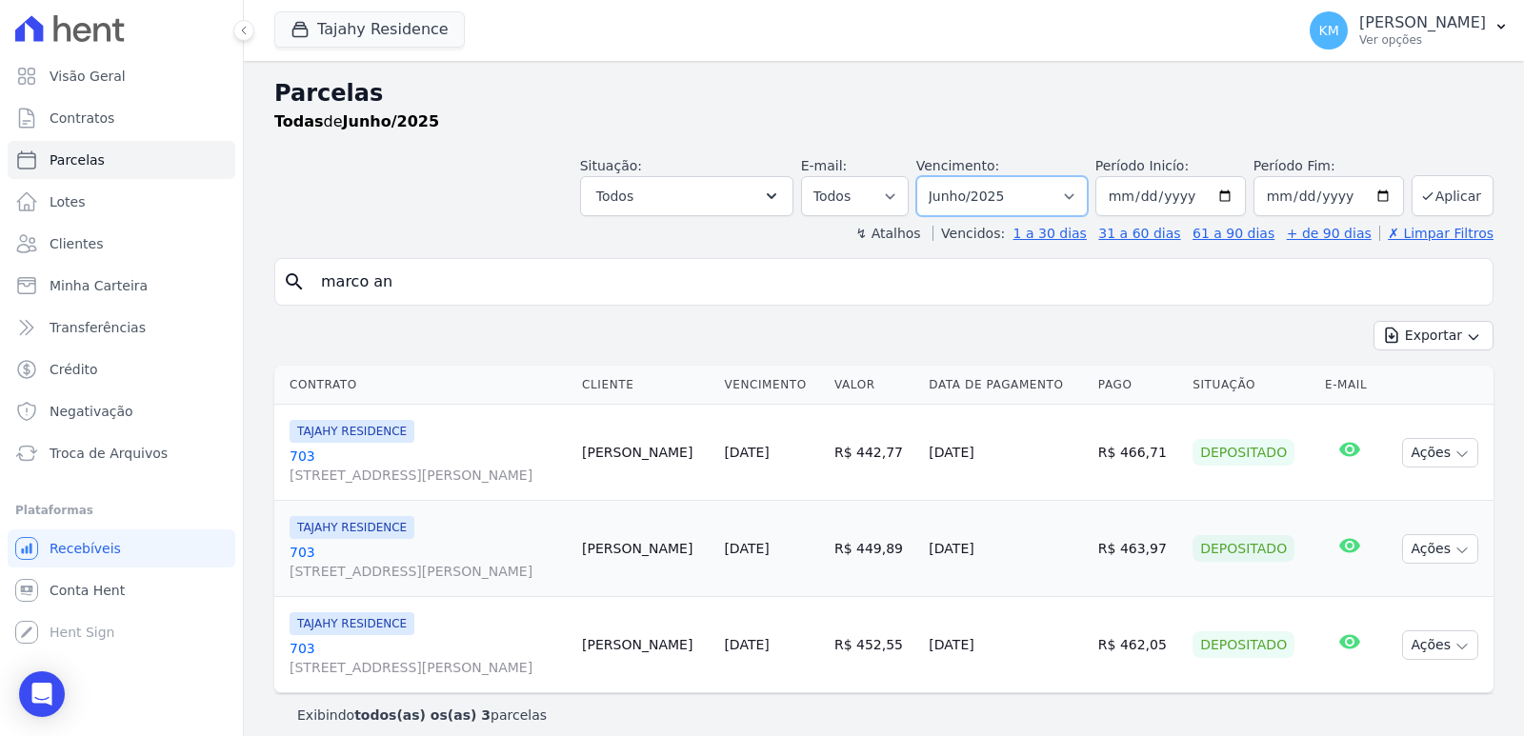
click at [963, 190] on select "Filtrar por período ──────── Todos os meses Março/2024 Abril/2024 Maio/2024 Jun…" at bounding box center [1001, 196] width 171 height 40
select select "09/2025"
click at [927, 176] on select "Filtrar por período ──────── Todos os meses Março/2024 Abril/2024 Maio/2024 Jun…" at bounding box center [1001, 196] width 171 height 40
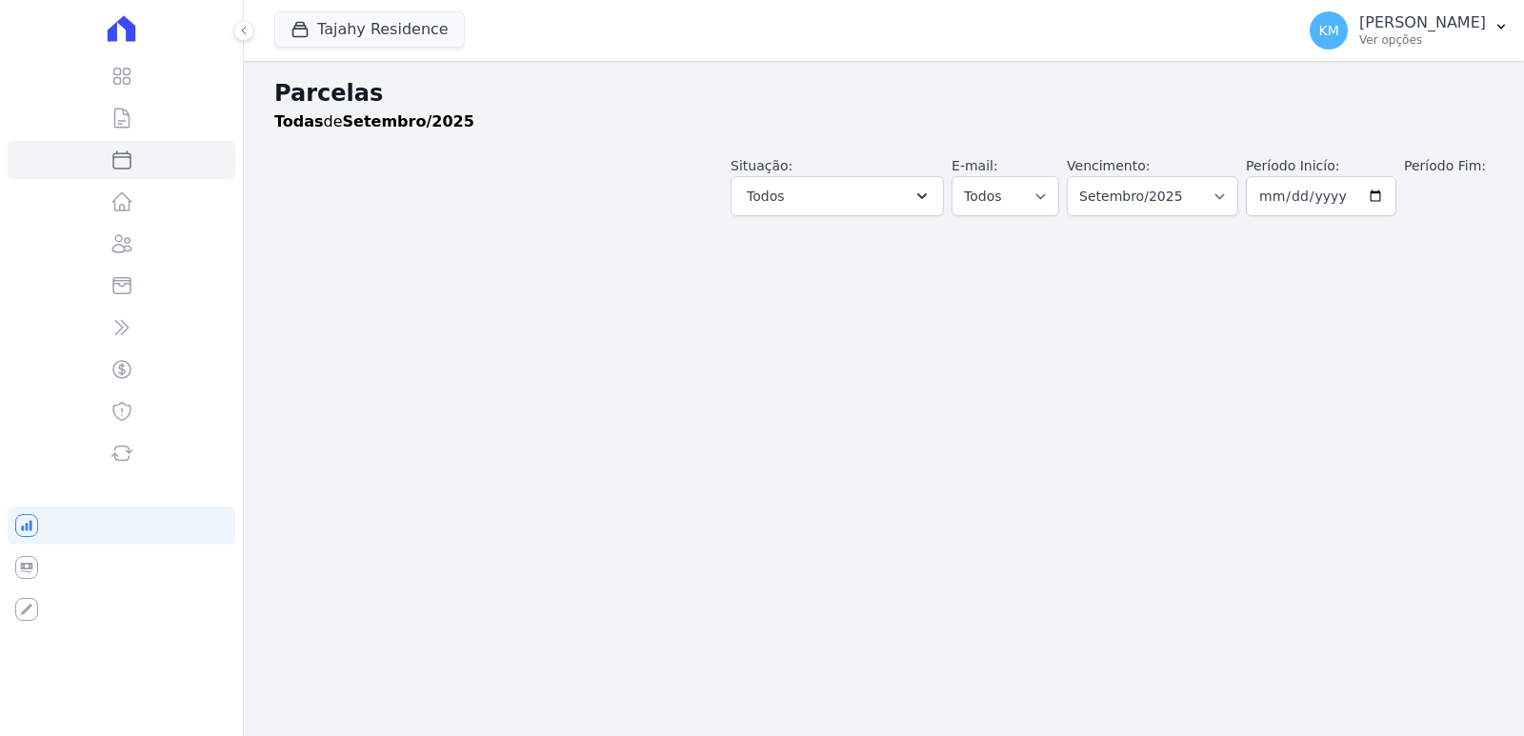
select select
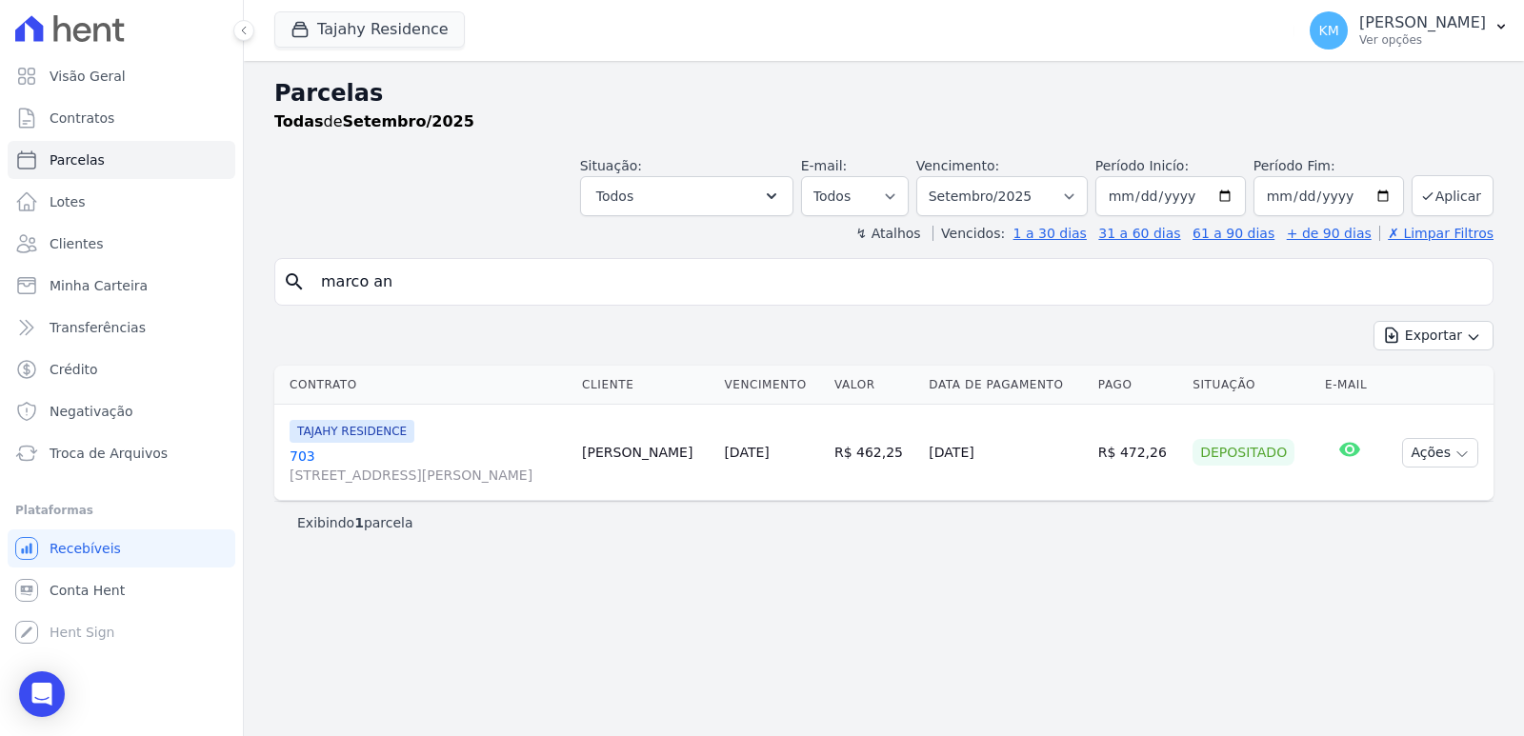
click at [1274, 579] on div "Parcelas Todas de Setembro/2025 Situação: Agendado Em Aberto Pago Processando C…" at bounding box center [884, 398] width 1280 height 675
